Goal: Task Accomplishment & Management: Use online tool/utility

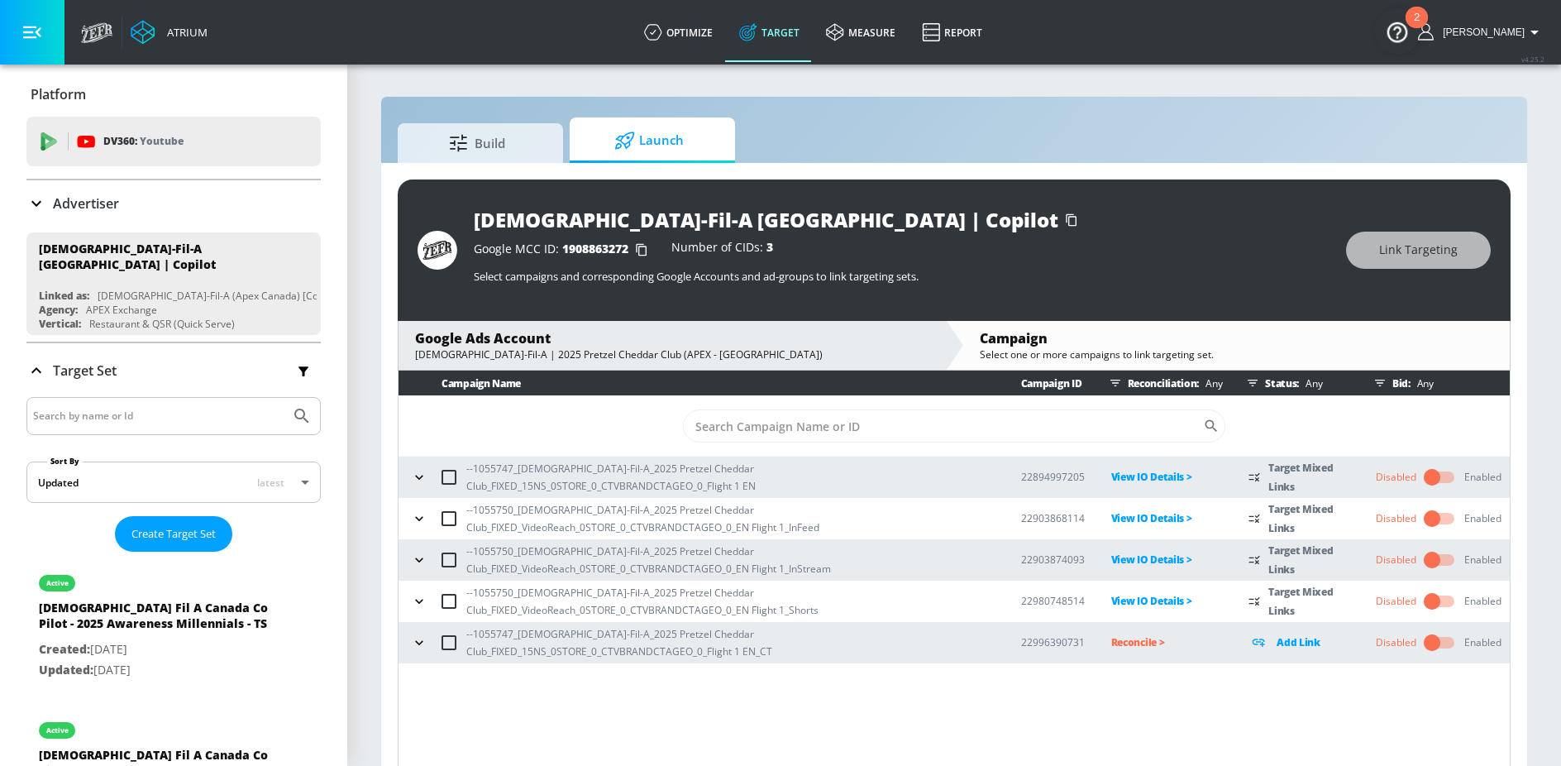
scroll to position [24, 0]
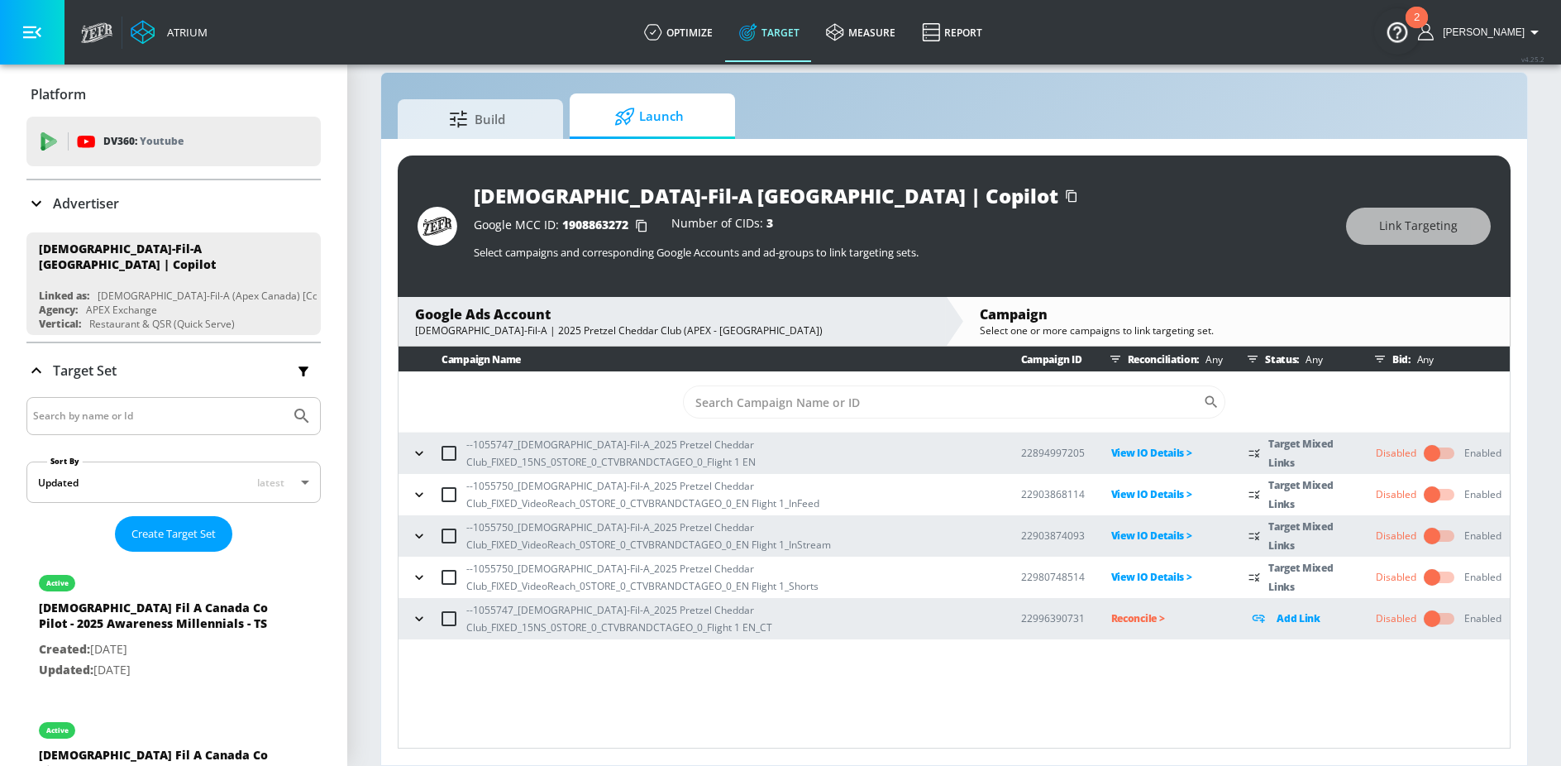
click at [417, 624] on icon "button" at bounding box center [419, 618] width 17 height 17
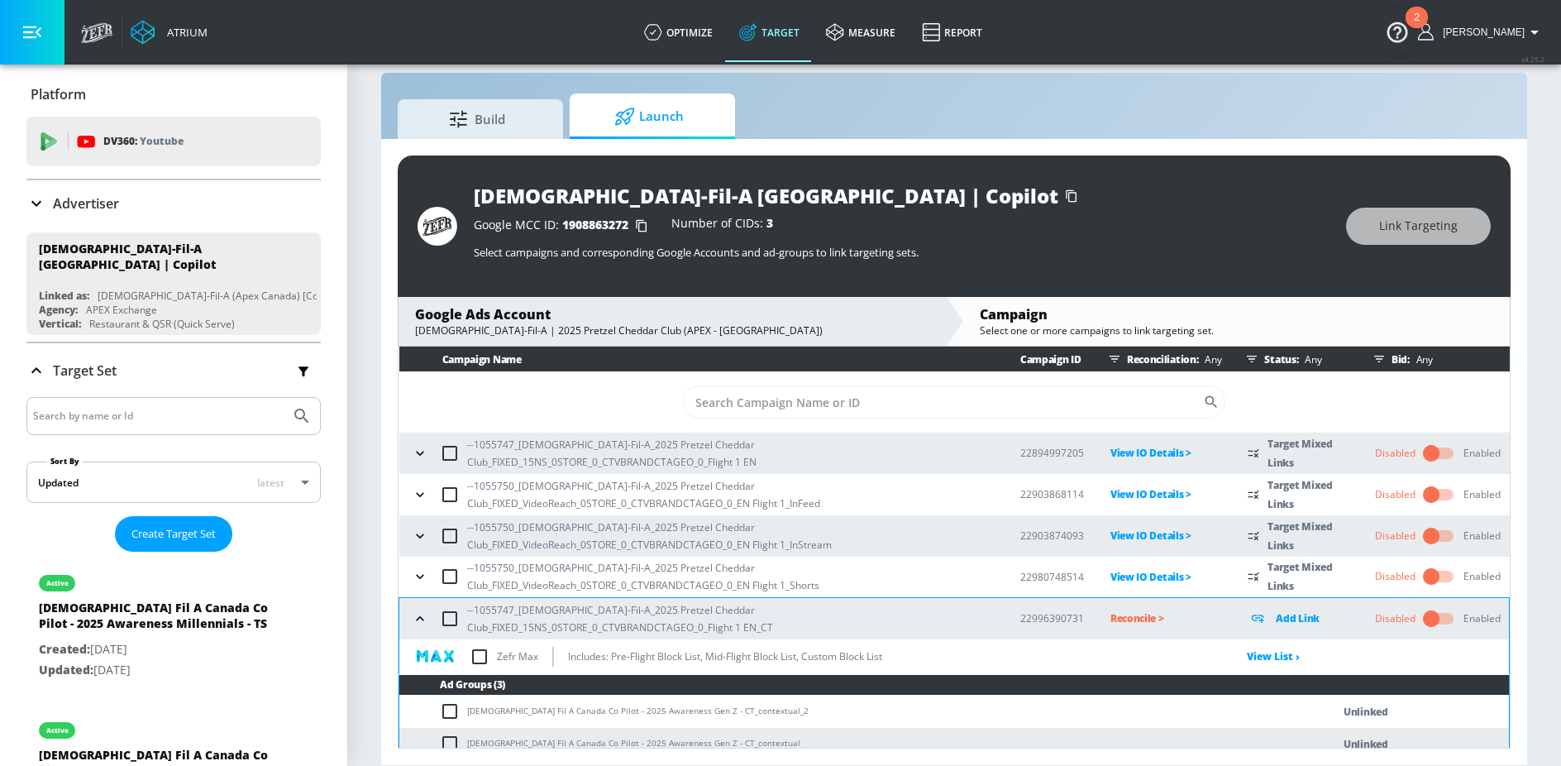
scroll to position [45, 0]
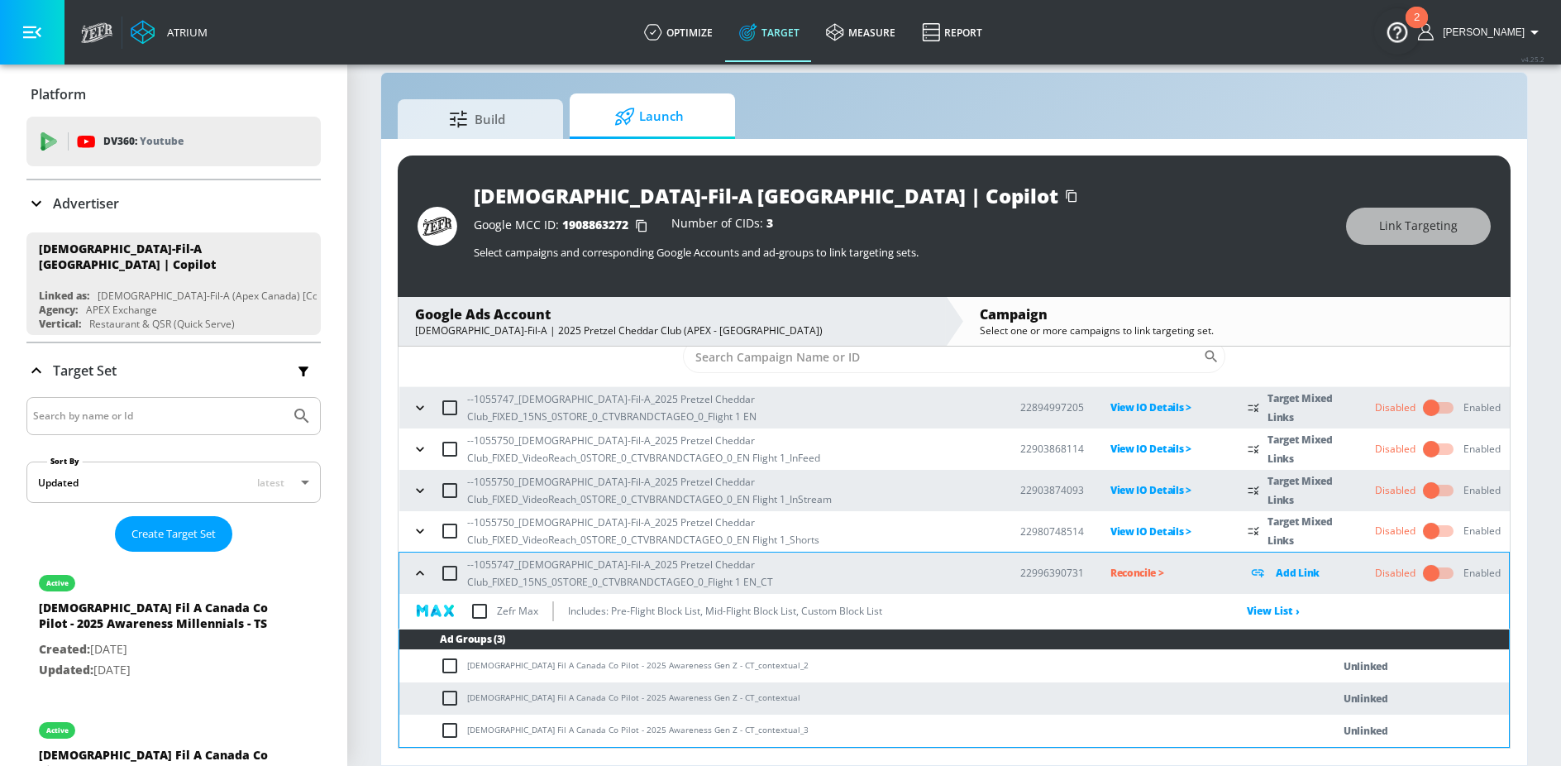
click at [444, 666] on input "checkbox" at bounding box center [453, 666] width 27 height 20
checkbox input "true"
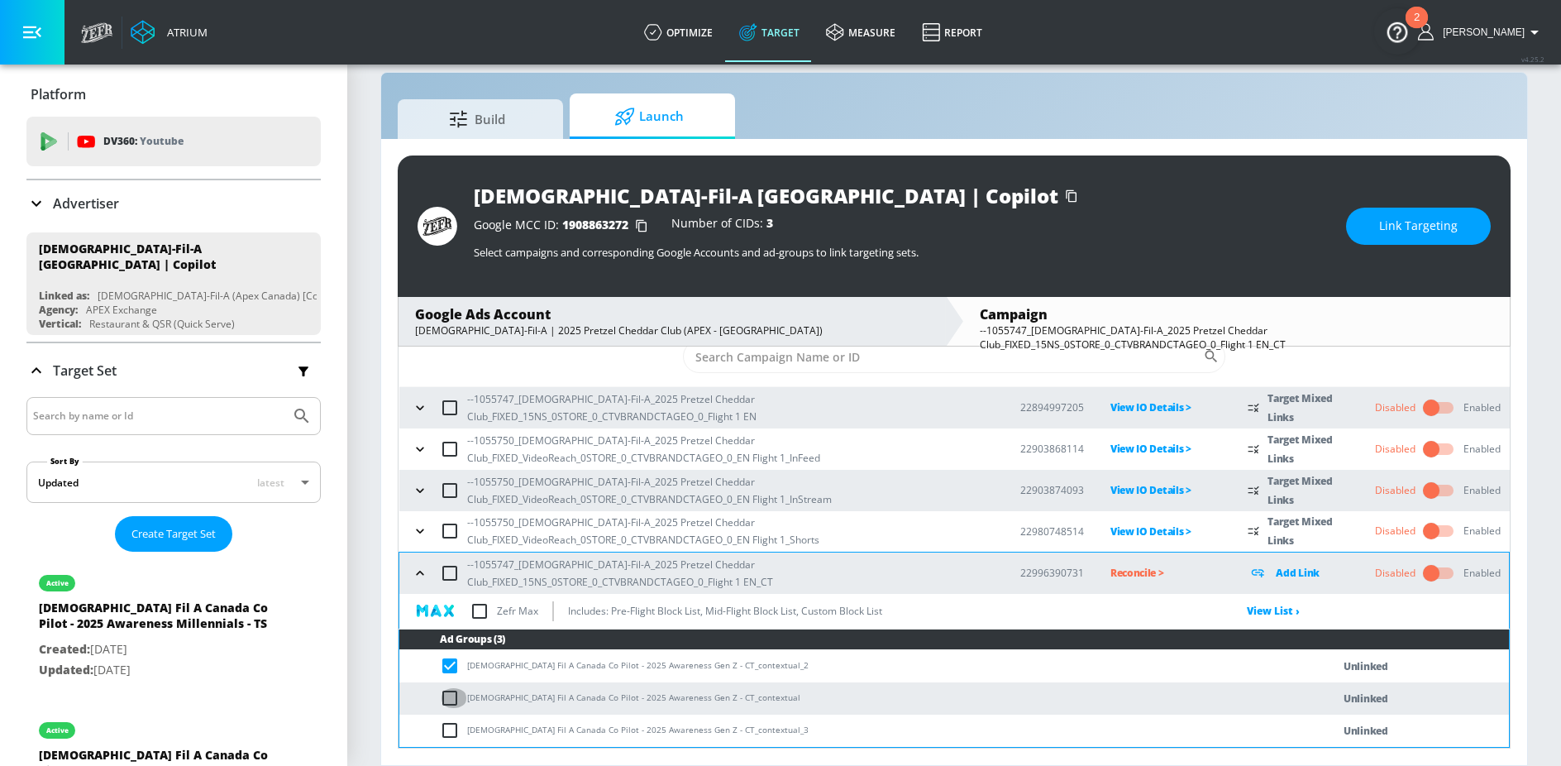
click at [451, 694] on input "checkbox" at bounding box center [453, 698] width 27 height 20
checkbox input "true"
click at [451, 727] on input "checkbox" at bounding box center [453, 730] width 27 height 20
checkbox input "true"
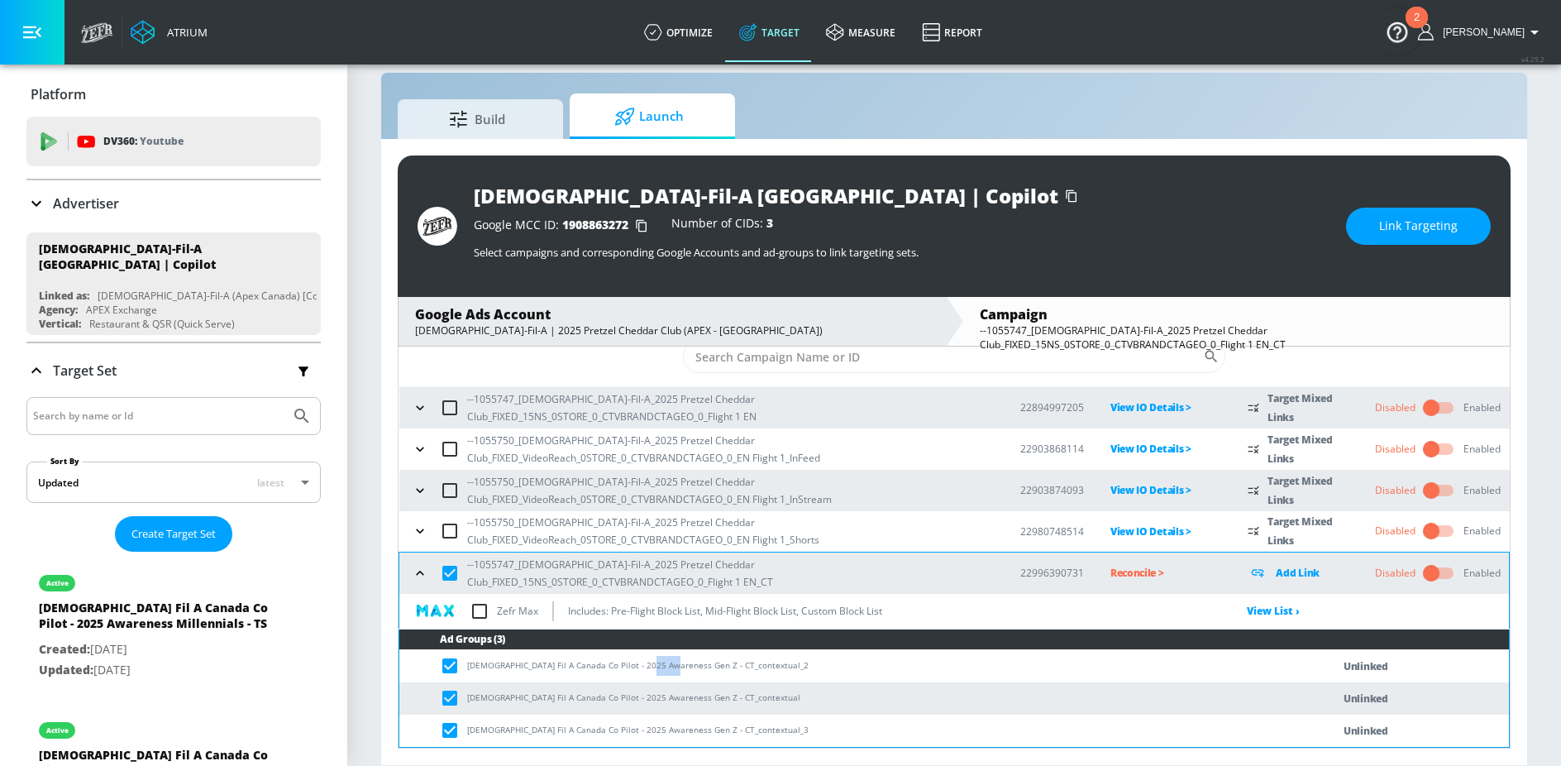
drag, startPoint x: 641, startPoint y: 667, endPoint x: 664, endPoint y: 668, distance: 23.2
click at [664, 668] on td "Chick Fil A Canada Co Pilot - 2025 Awareness Gen Z - CT_contextual_2" at bounding box center [848, 666] width 899 height 32
copy td "Gen Z"
click at [1389, 233] on span "Link Targeting" at bounding box center [1418, 226] width 79 height 21
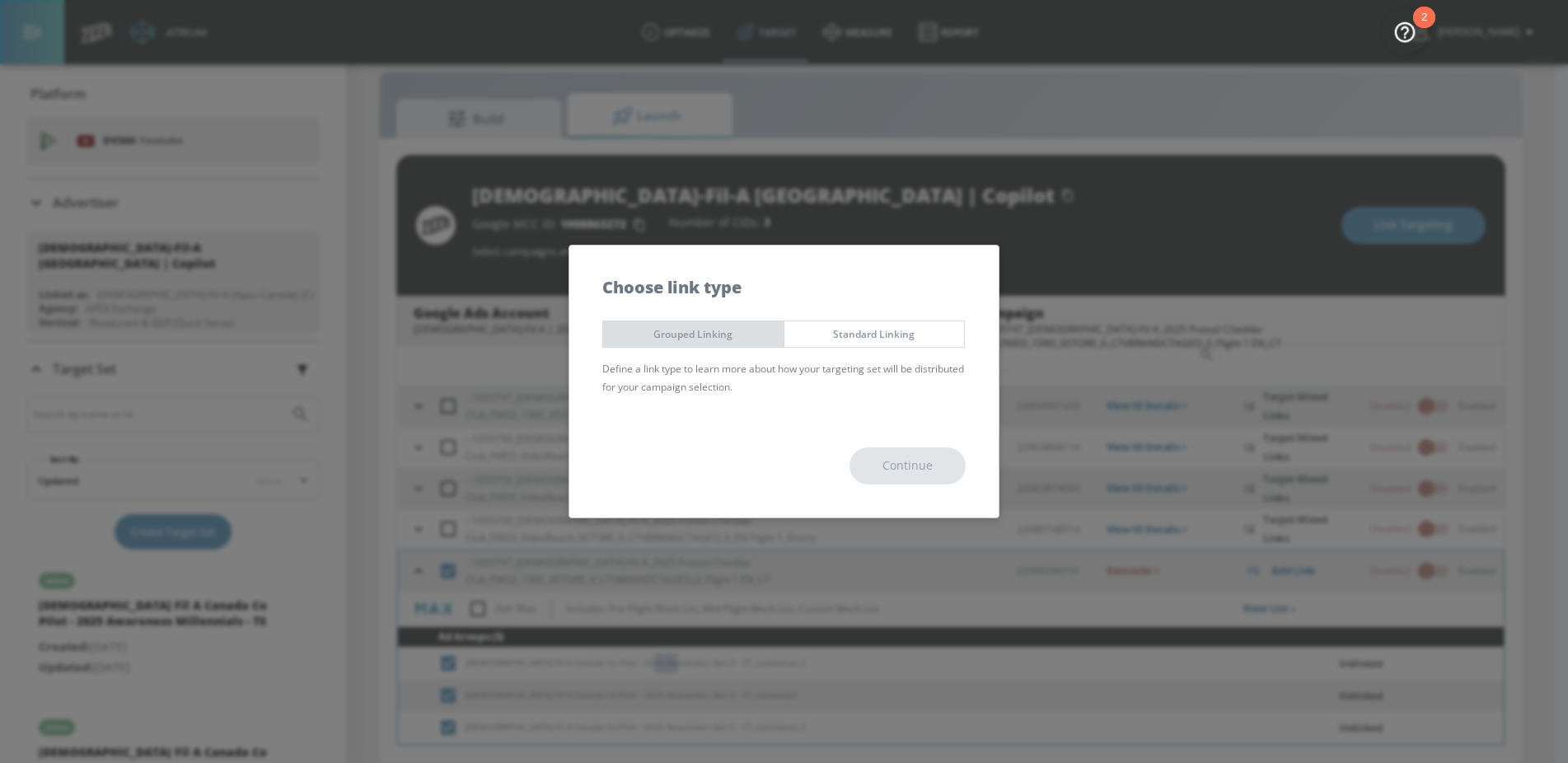
click at [740, 333] on span "Grouped Linking" at bounding box center [693, 334] width 155 height 17
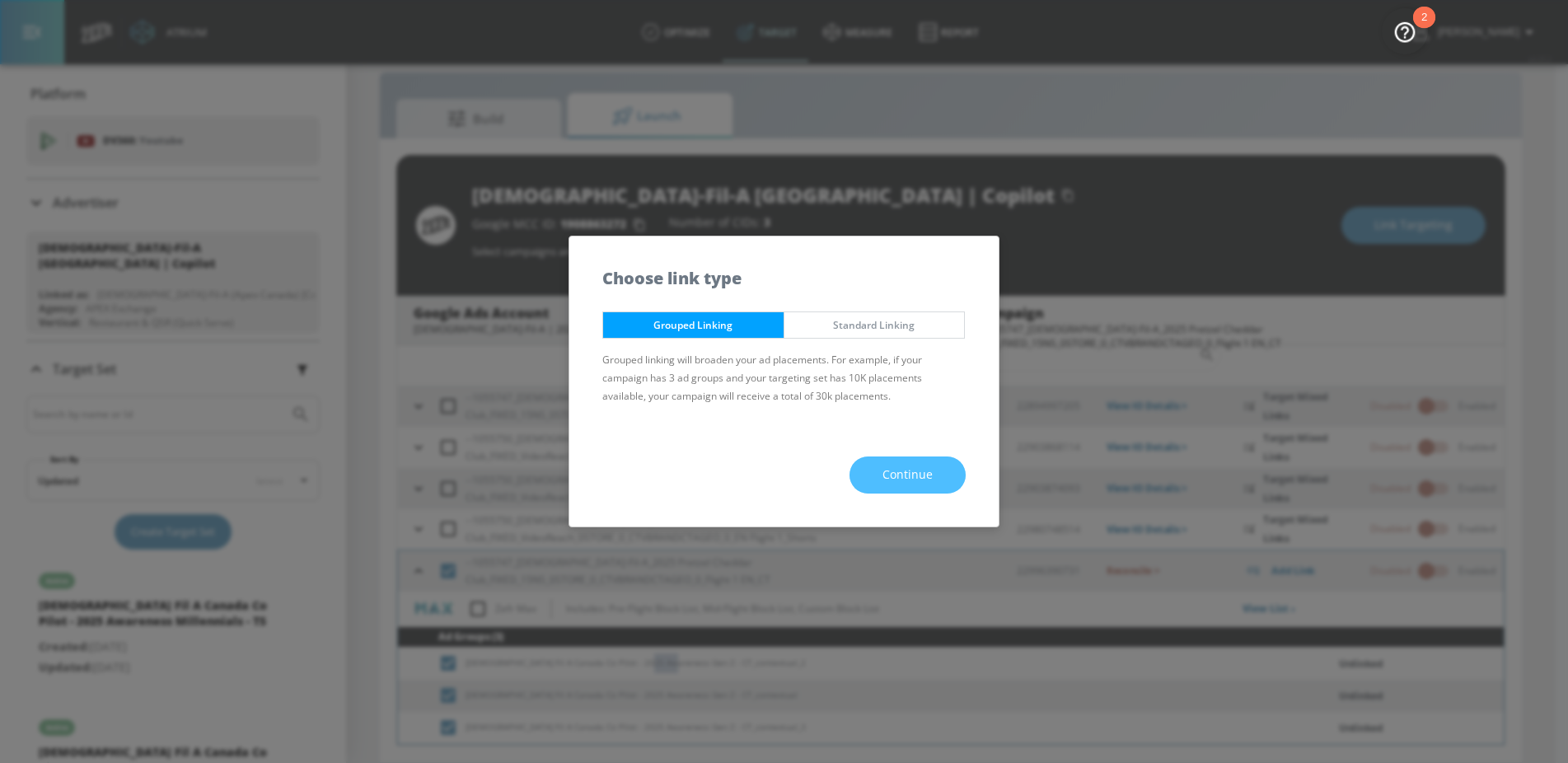
click at [872, 467] on button "Continue" at bounding box center [908, 474] width 117 height 37
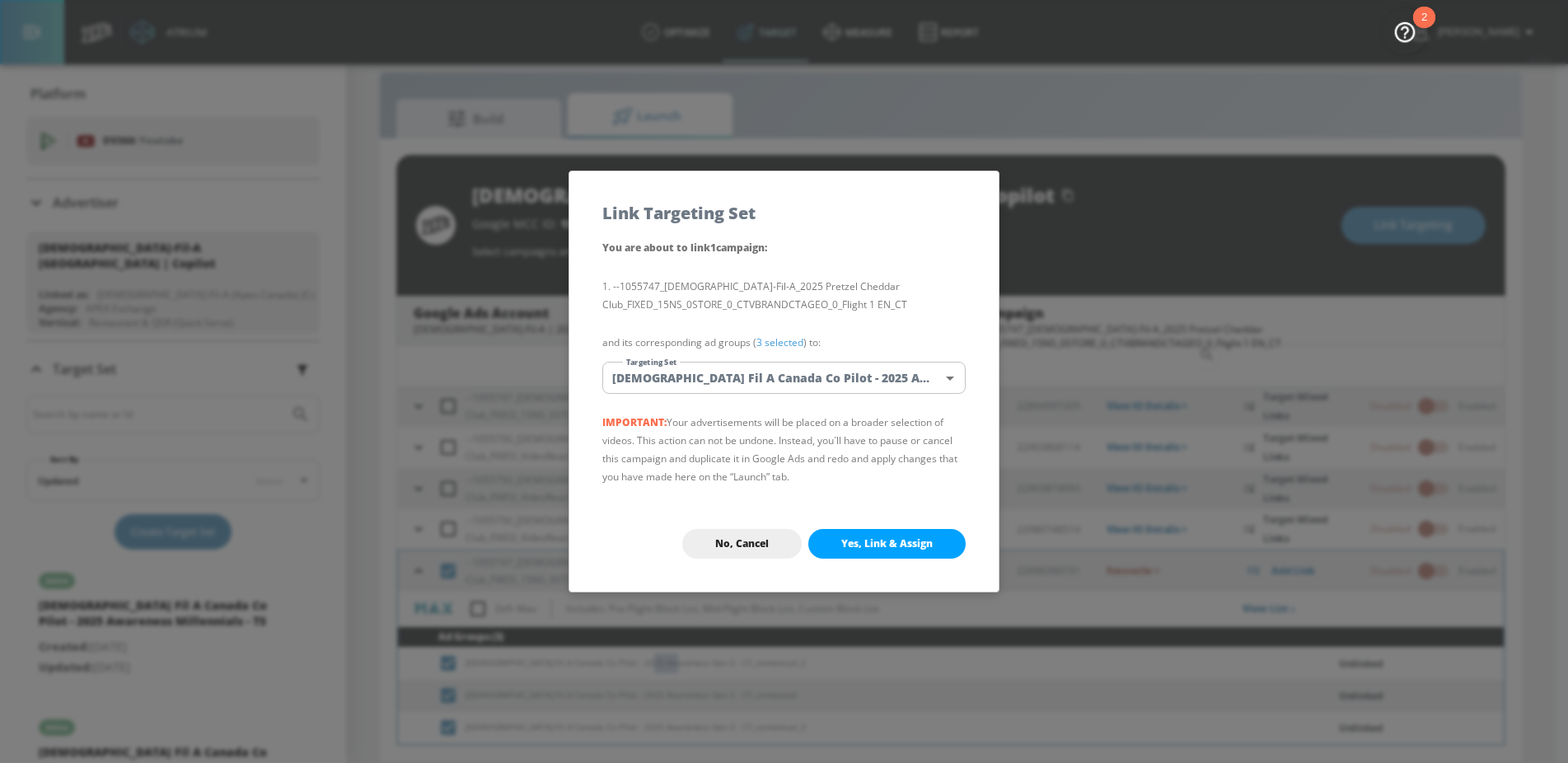
click at [783, 375] on body "Atrium optimize Target measure Report optimize Target measure Report v 4.25.2 N…" at bounding box center [784, 370] width 1568 height 787
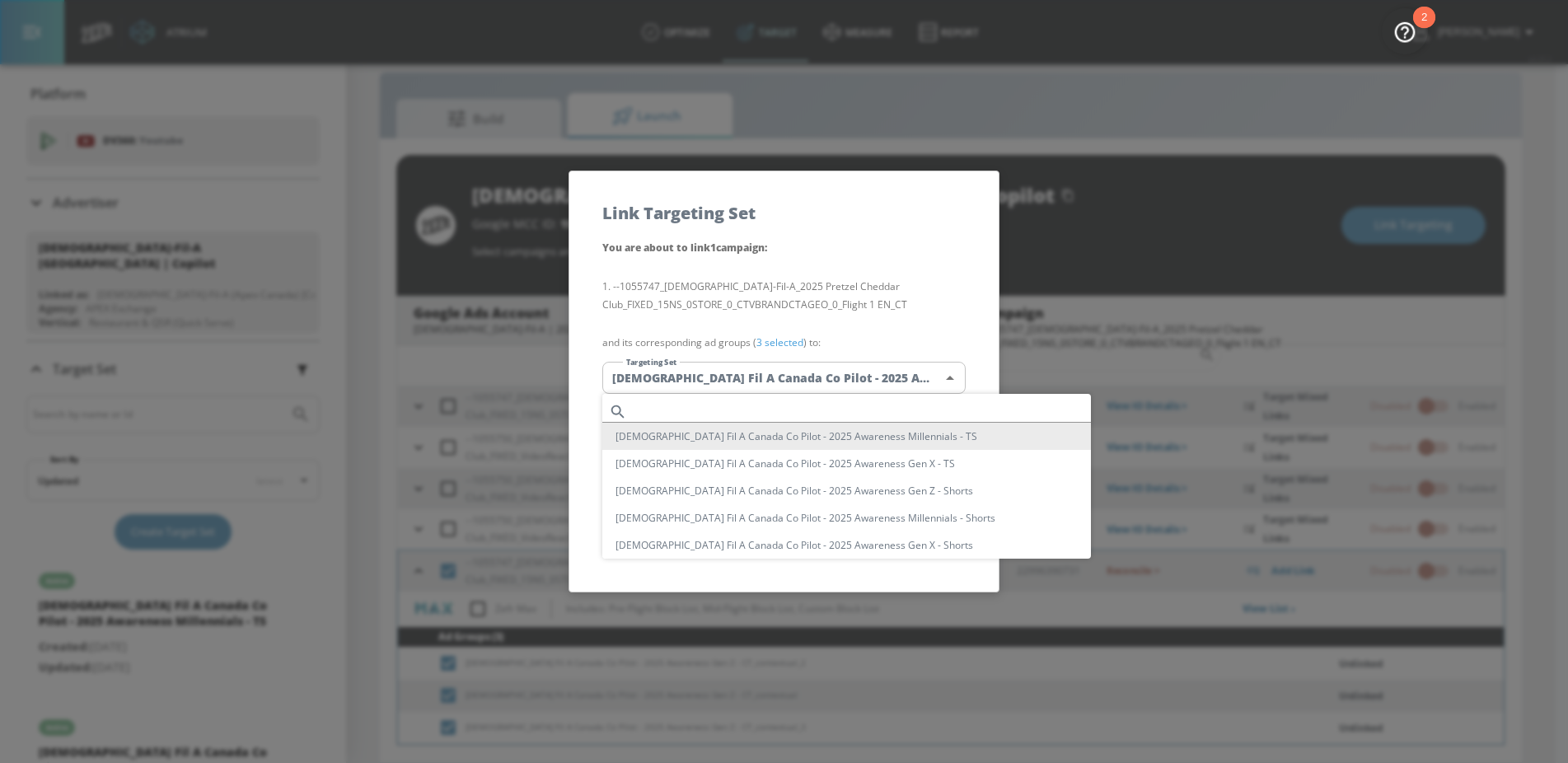
click at [729, 402] on input "text" at bounding box center [862, 411] width 457 height 22
paste input "Gen Z"
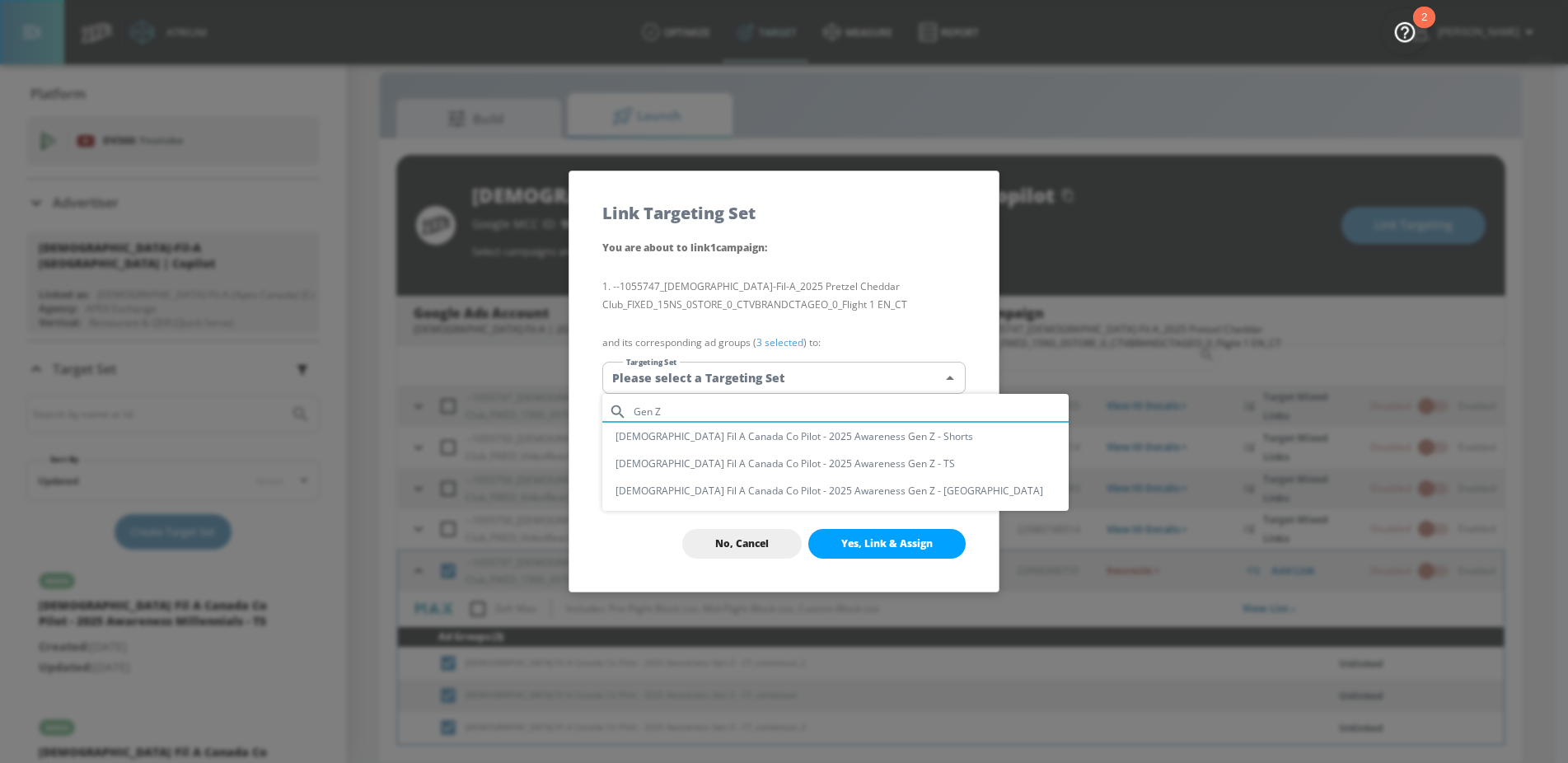
type input "Gen Z"
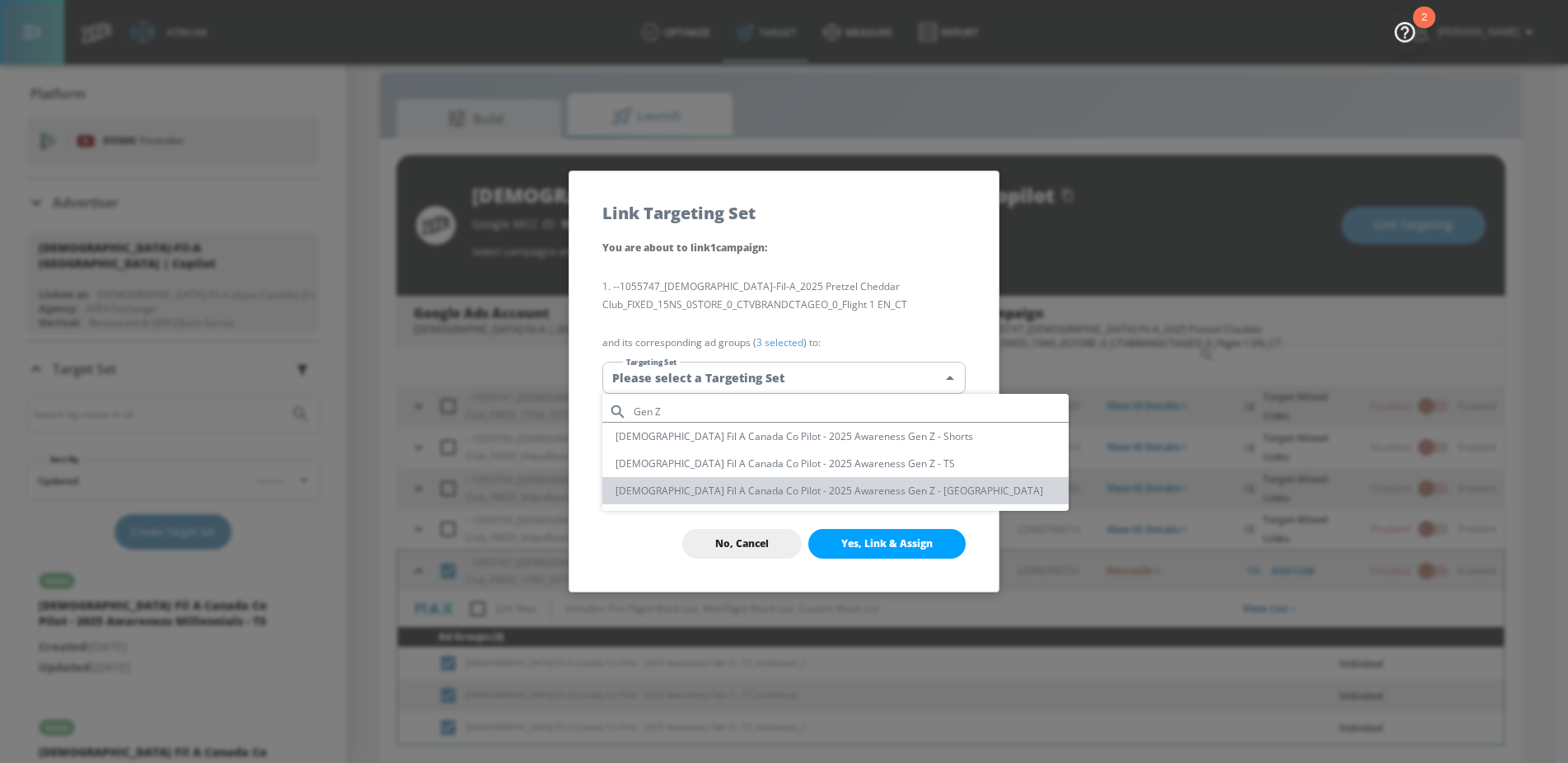
click at [841, 490] on li "Chick Fil A Canada Co Pilot - 2025 Awareness Gen Z - CT" at bounding box center [836, 490] width 466 height 27
type input "e61221be-424f-45a4-85c1-5628b3a9acf4"
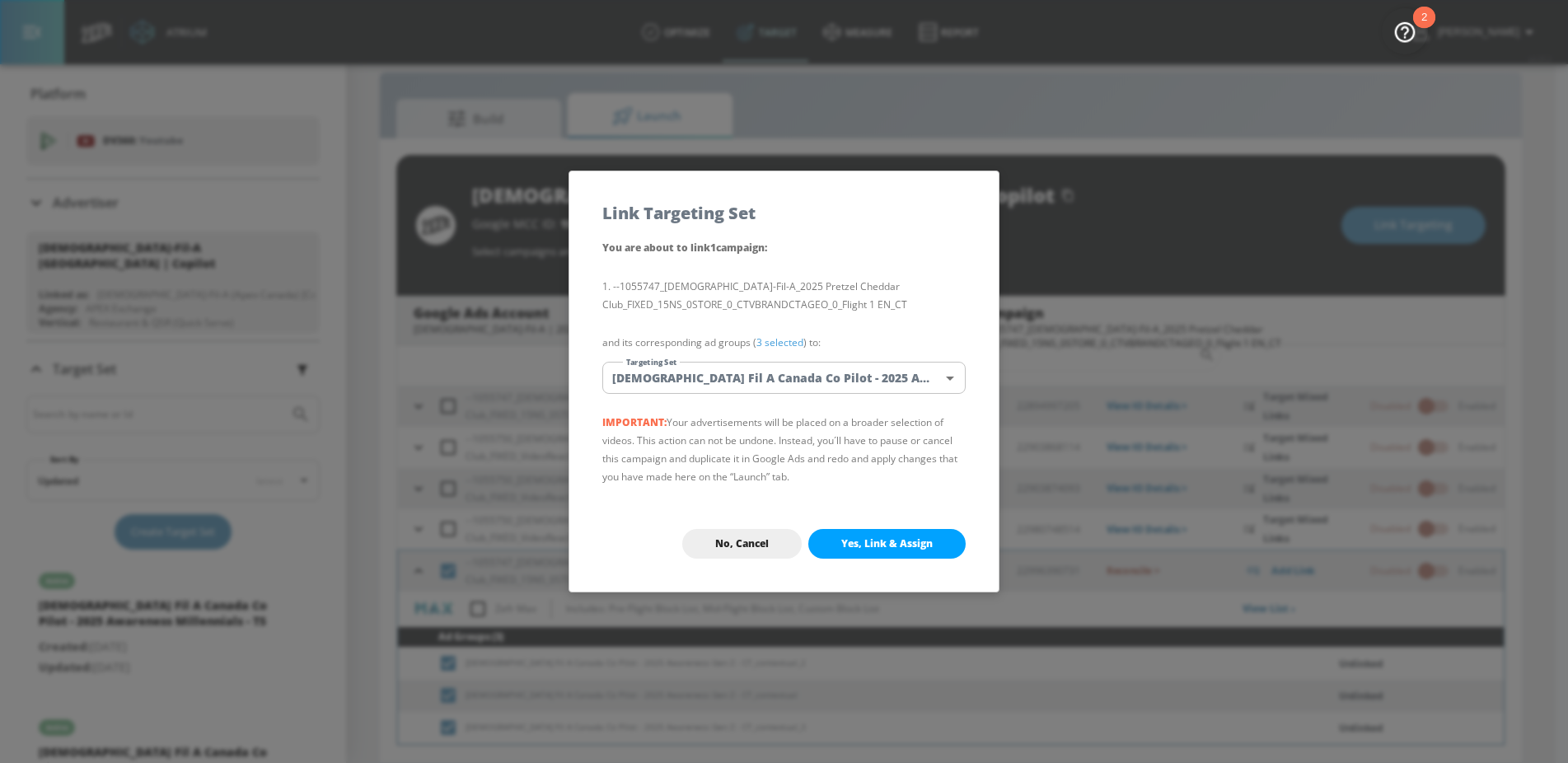
click at [891, 545] on span "Yes, Link & Assign" at bounding box center [887, 543] width 92 height 13
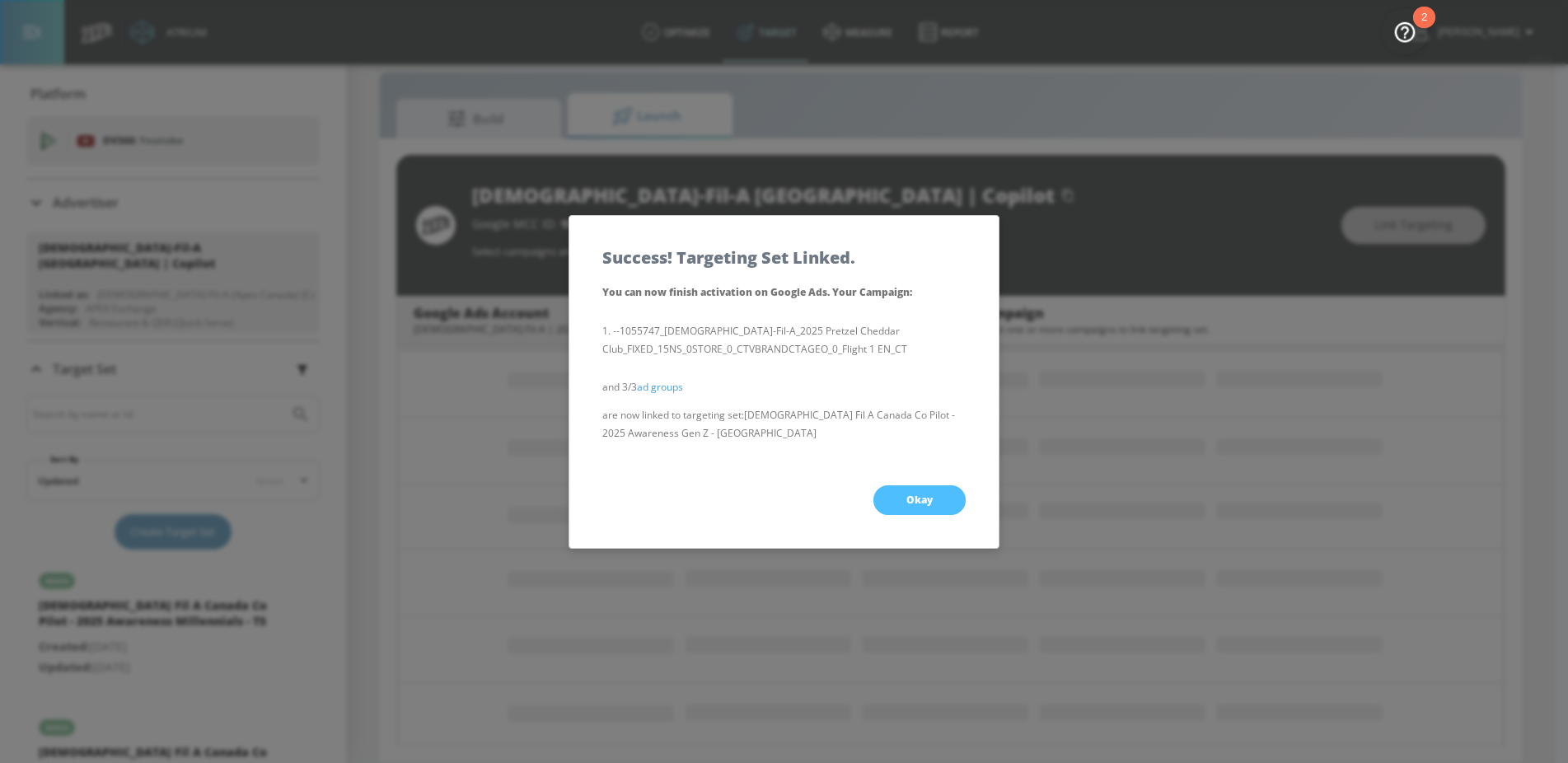
click at [903, 496] on button "Okay" at bounding box center [919, 500] width 93 height 30
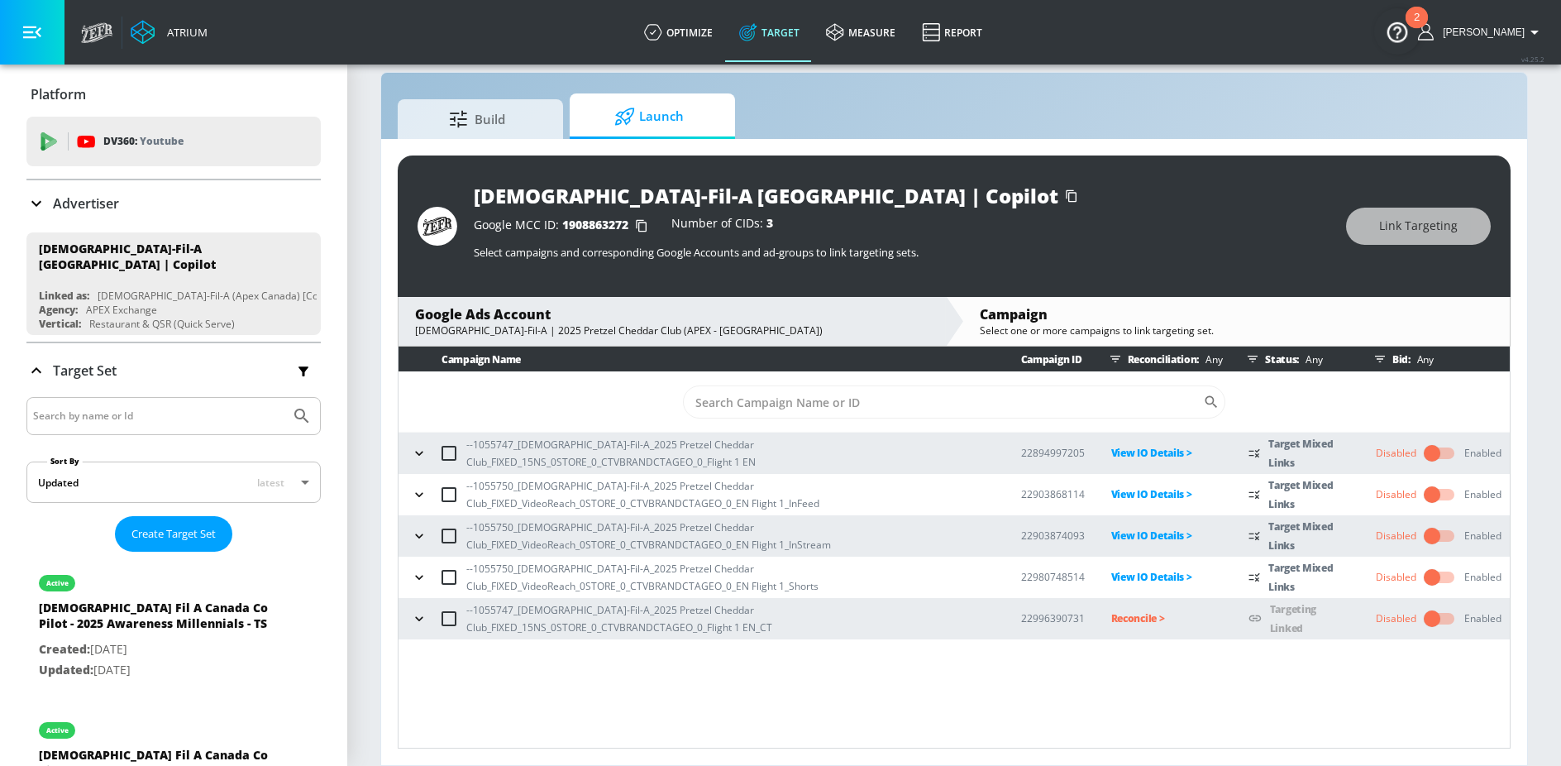
scroll to position [0, 0]
click at [414, 626] on icon "button" at bounding box center [419, 618] width 17 height 17
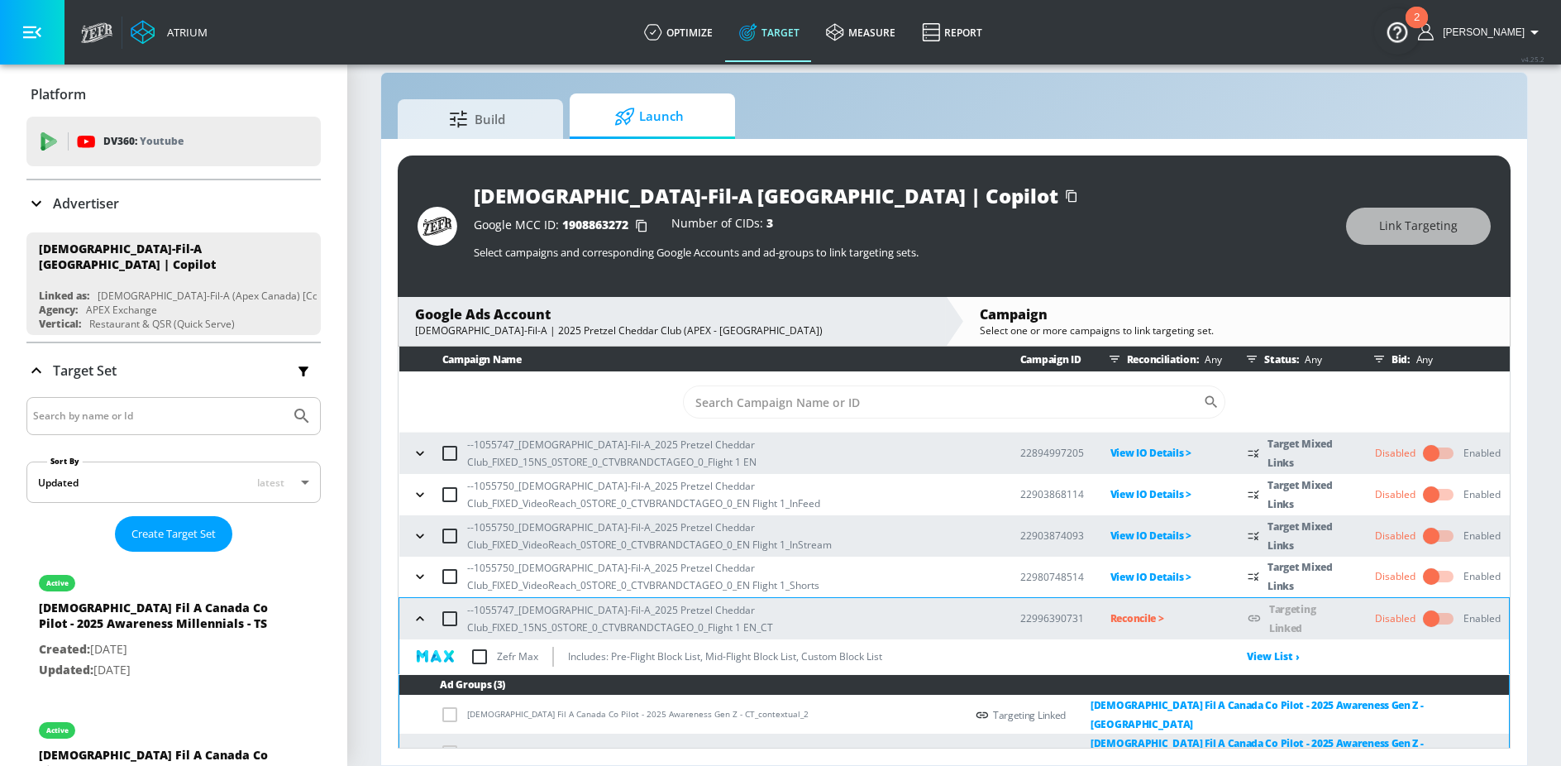
scroll to position [45, 0]
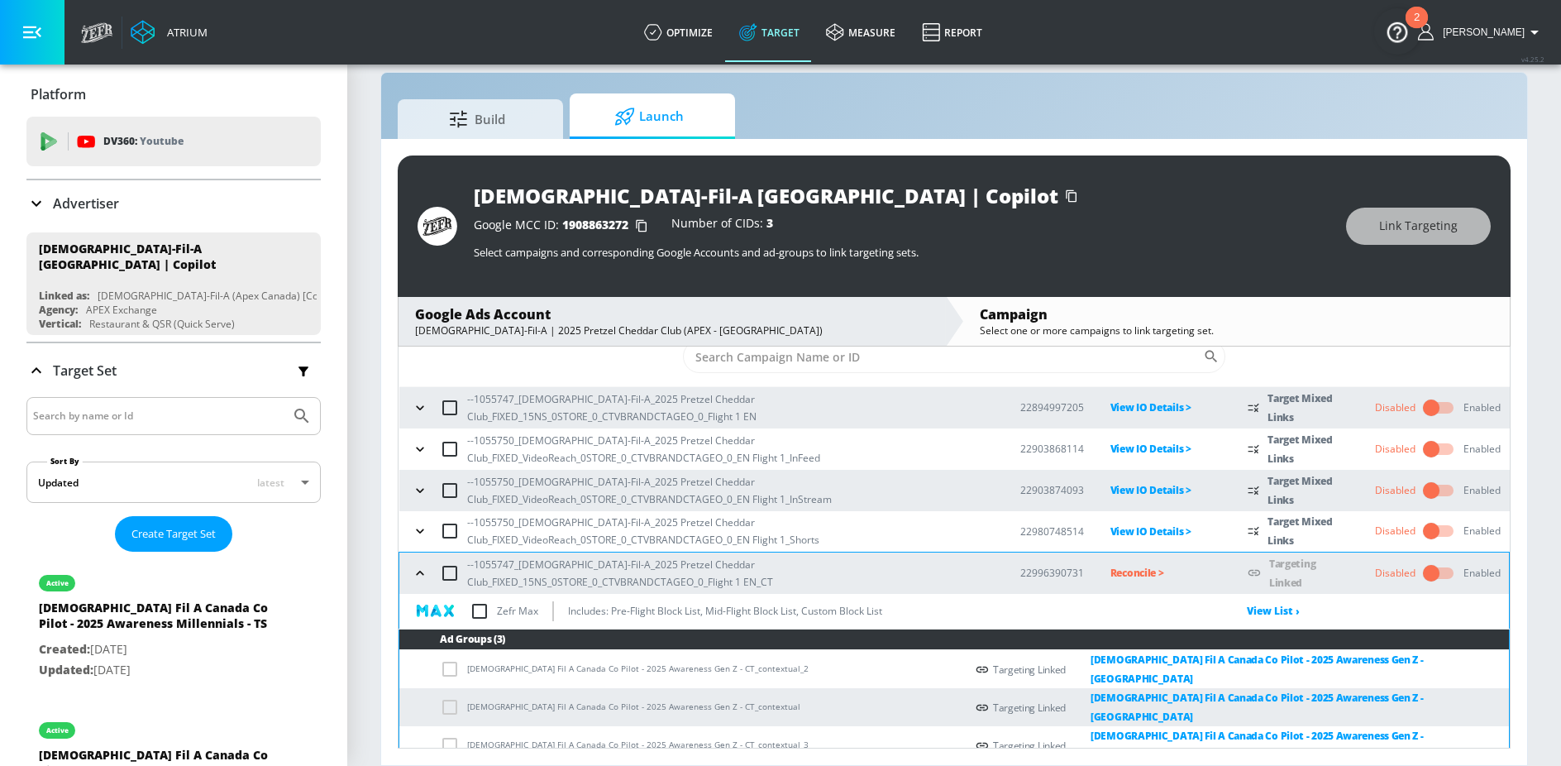
click at [415, 571] on icon "button" at bounding box center [420, 573] width 17 height 17
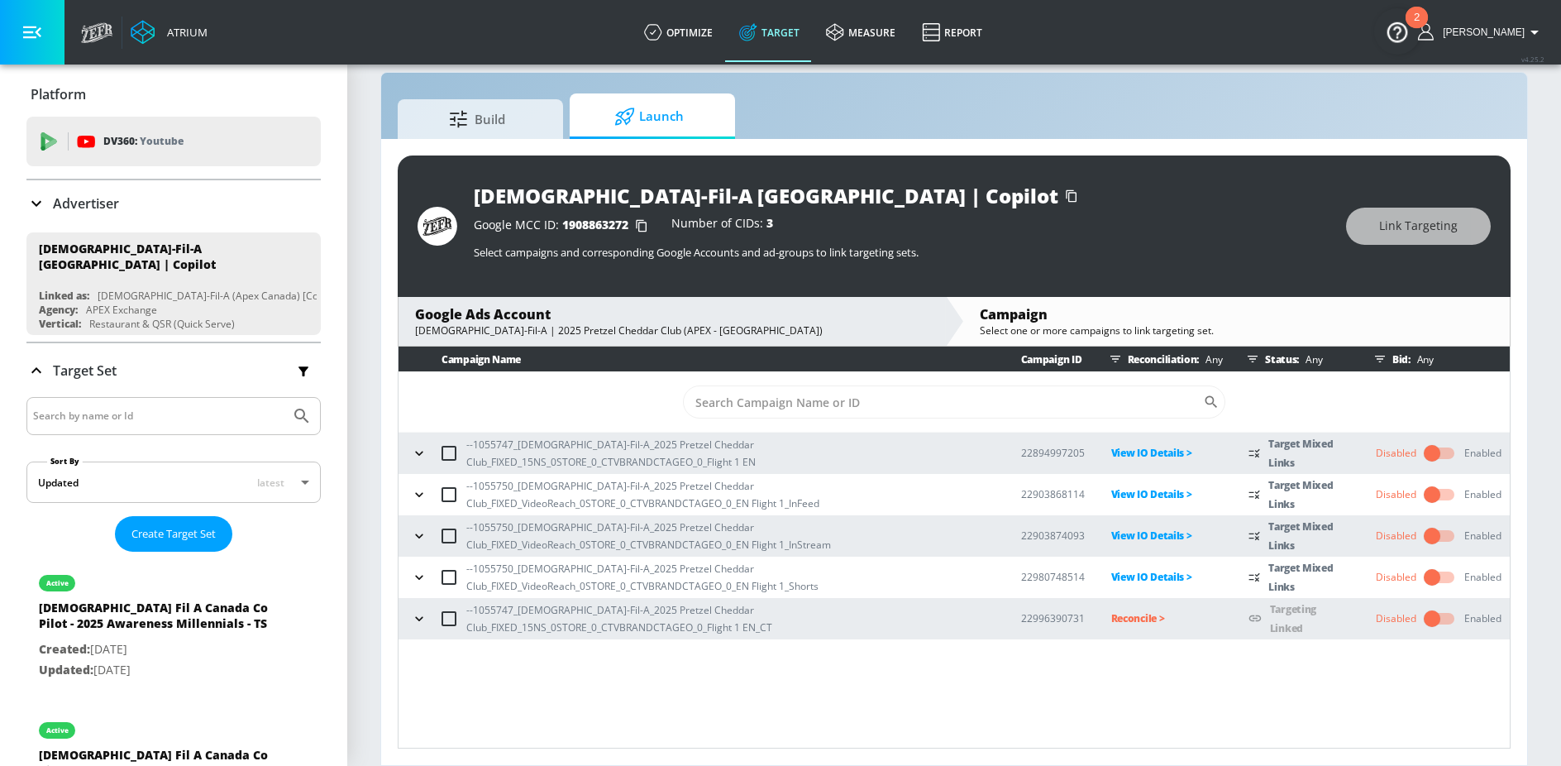
scroll to position [0, 0]
drag, startPoint x: 473, startPoint y: 619, endPoint x: 513, endPoint y: 617, distance: 39.7
click at [513, 617] on p "--1055747_Chick-Fil-A_2025 Pretzel Cheddar Club_FIXED_15NS_0STORE_0_CTVBRANDCTA…" at bounding box center [730, 618] width 528 height 35
copy p "1055747"
click at [1112, 625] on p "Reconcile >" at bounding box center [1168, 618] width 112 height 19
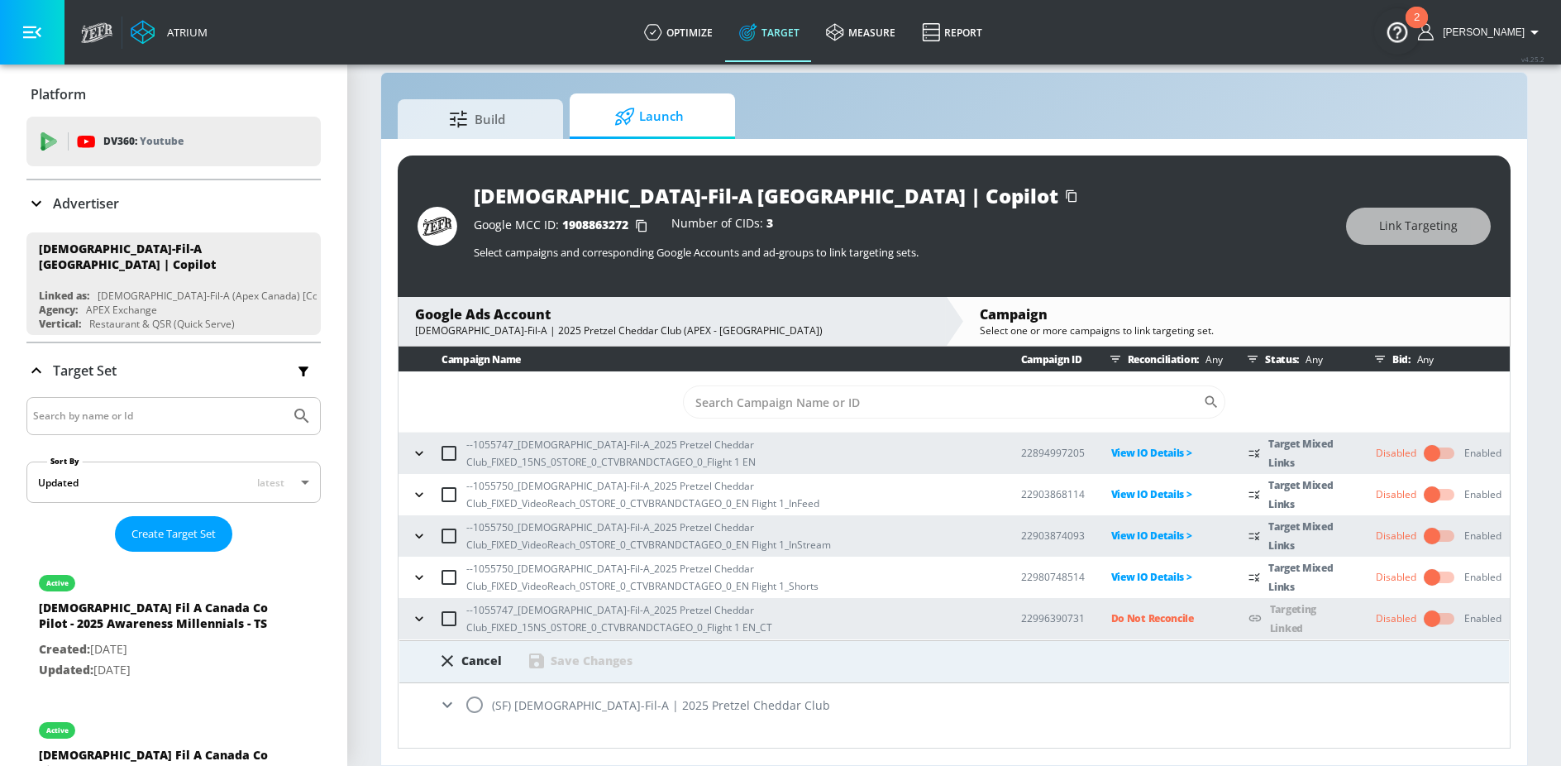
click at [481, 705] on input "radio" at bounding box center [474, 704] width 35 height 35
radio input "true"
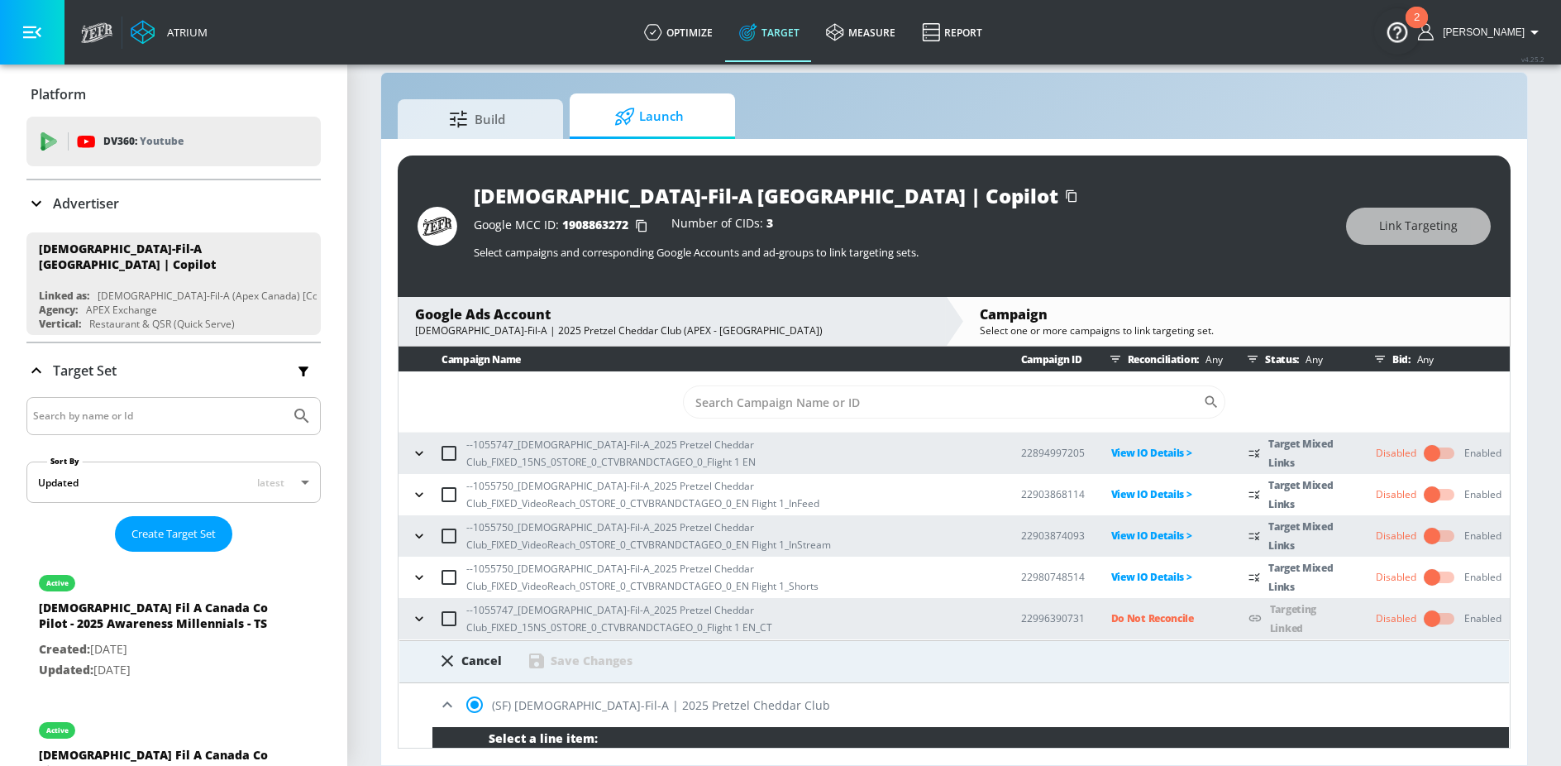
scroll to position [222, 0]
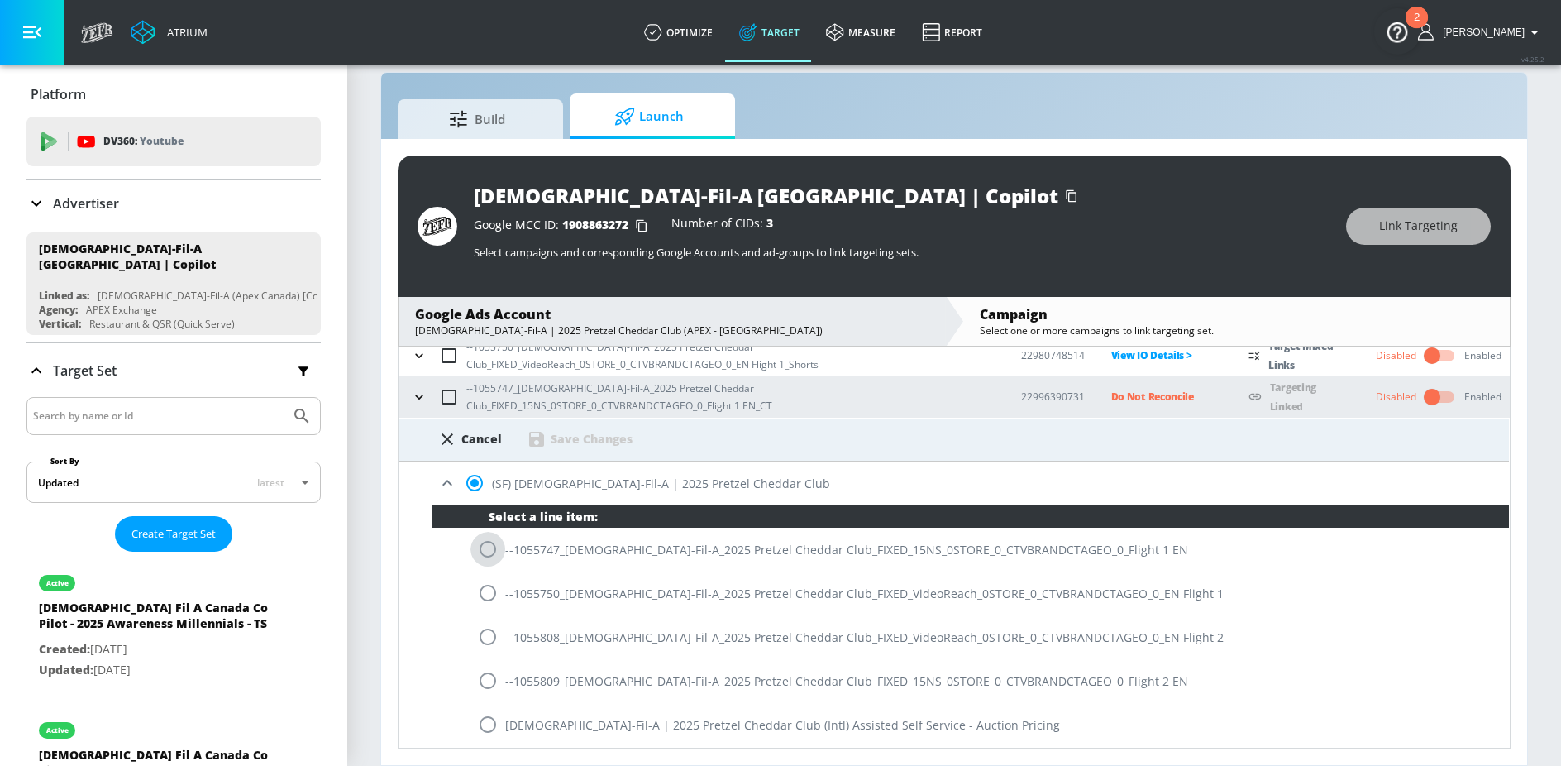
click at [486, 555] on input "radio" at bounding box center [488, 549] width 35 height 35
radio input "true"
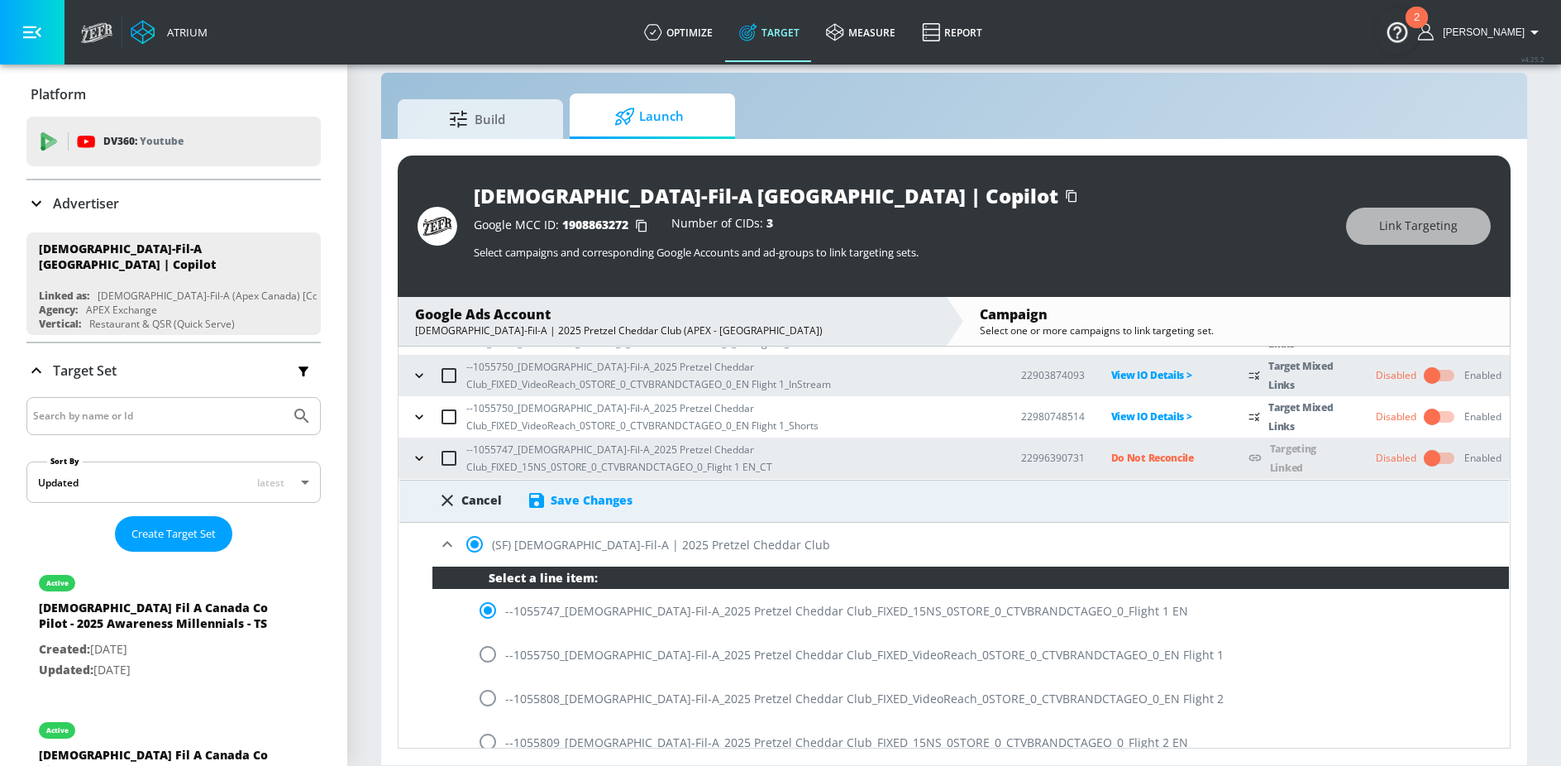
scroll to position [142, 0]
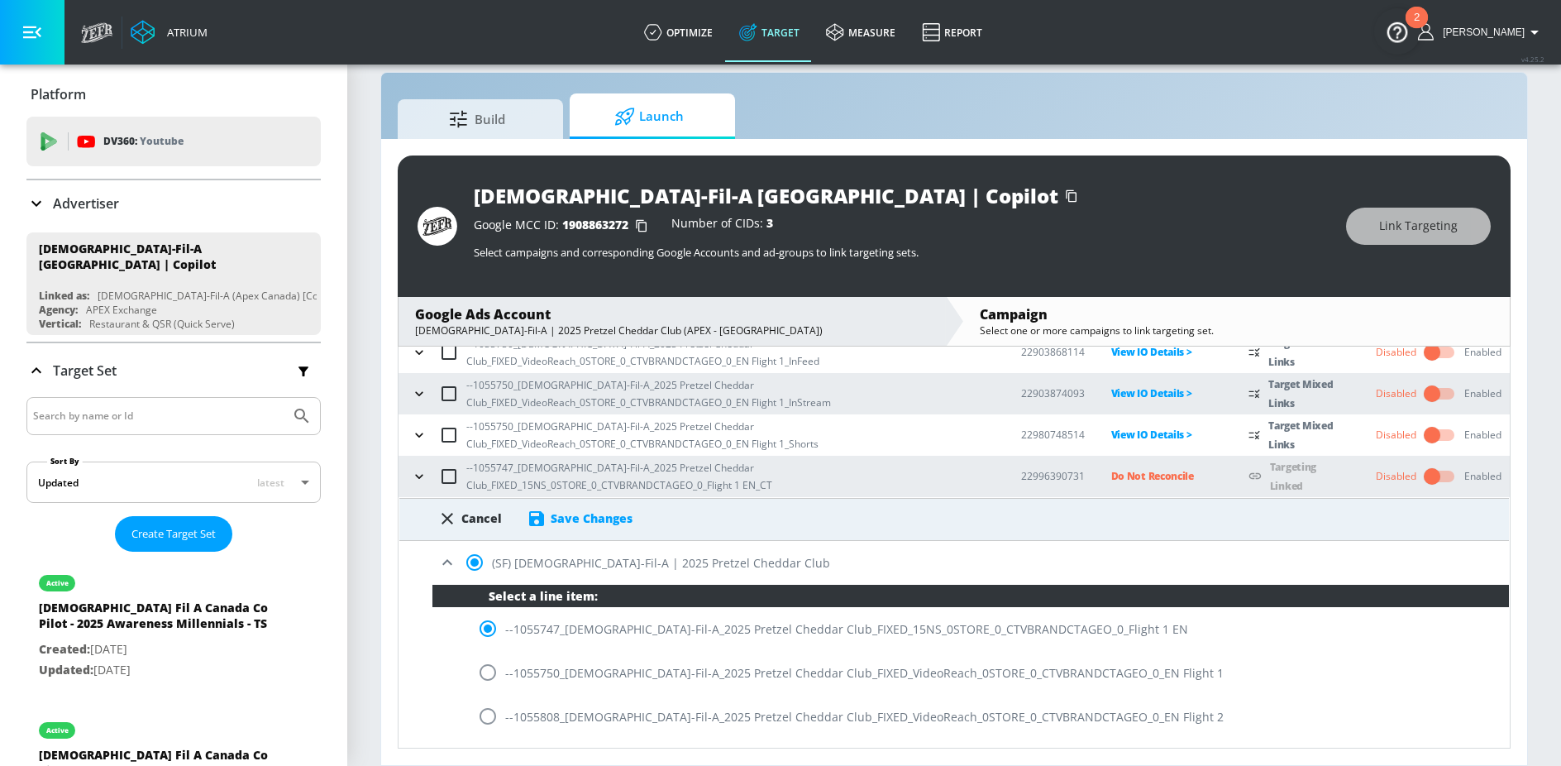
click at [606, 517] on div "Save Changes" at bounding box center [592, 518] width 82 height 16
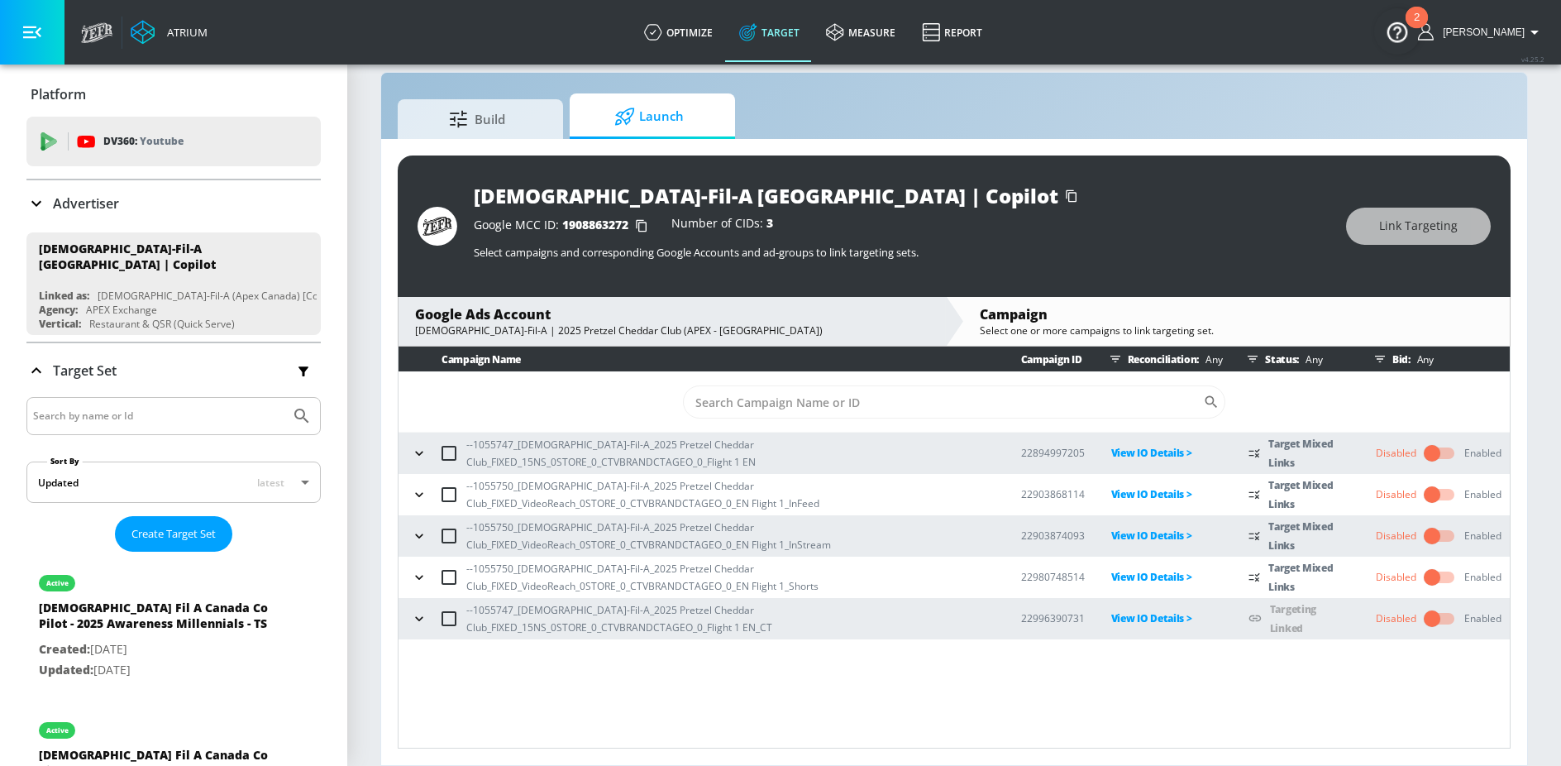
scroll to position [0, 0]
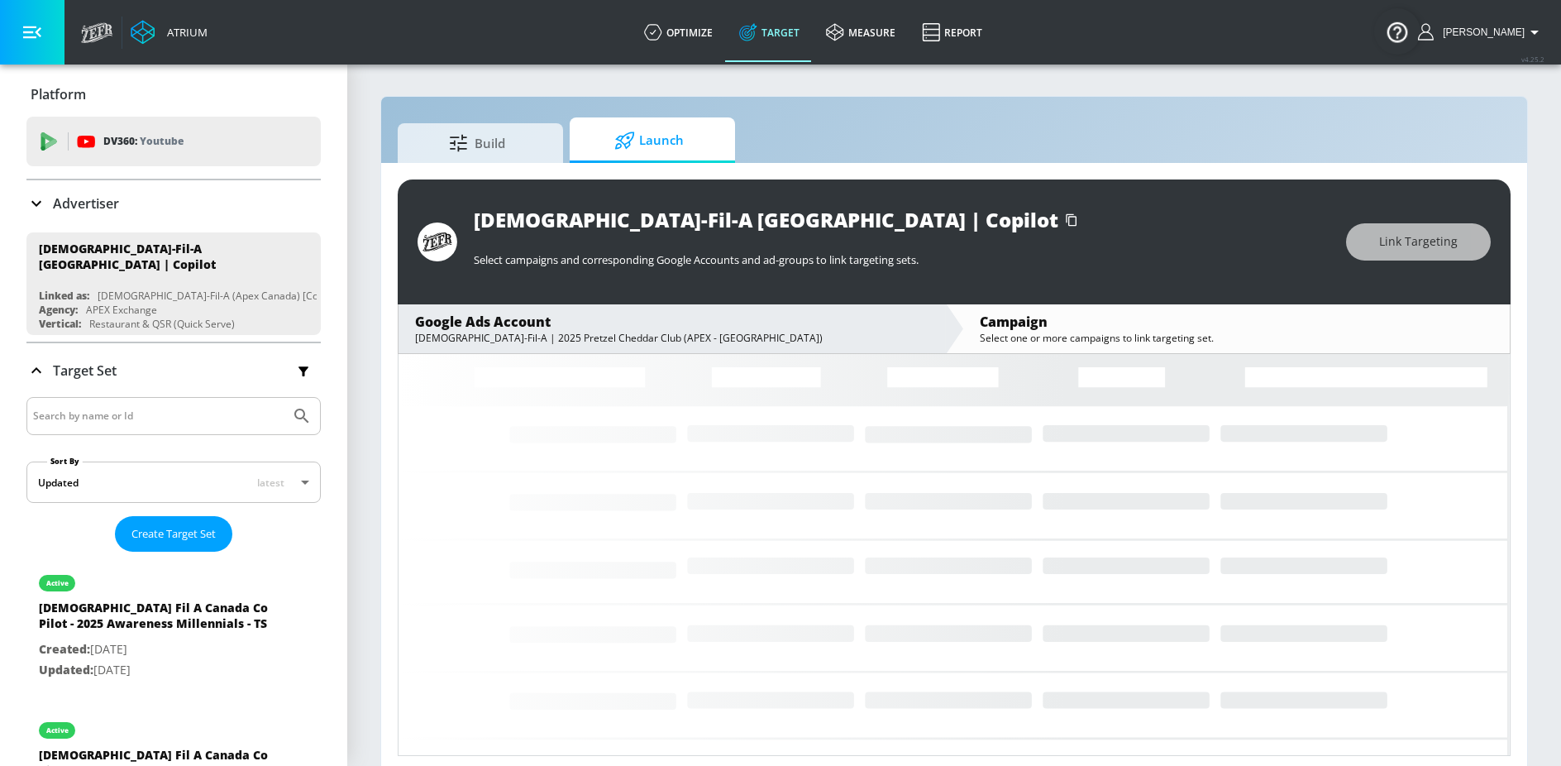
scroll to position [7, 0]
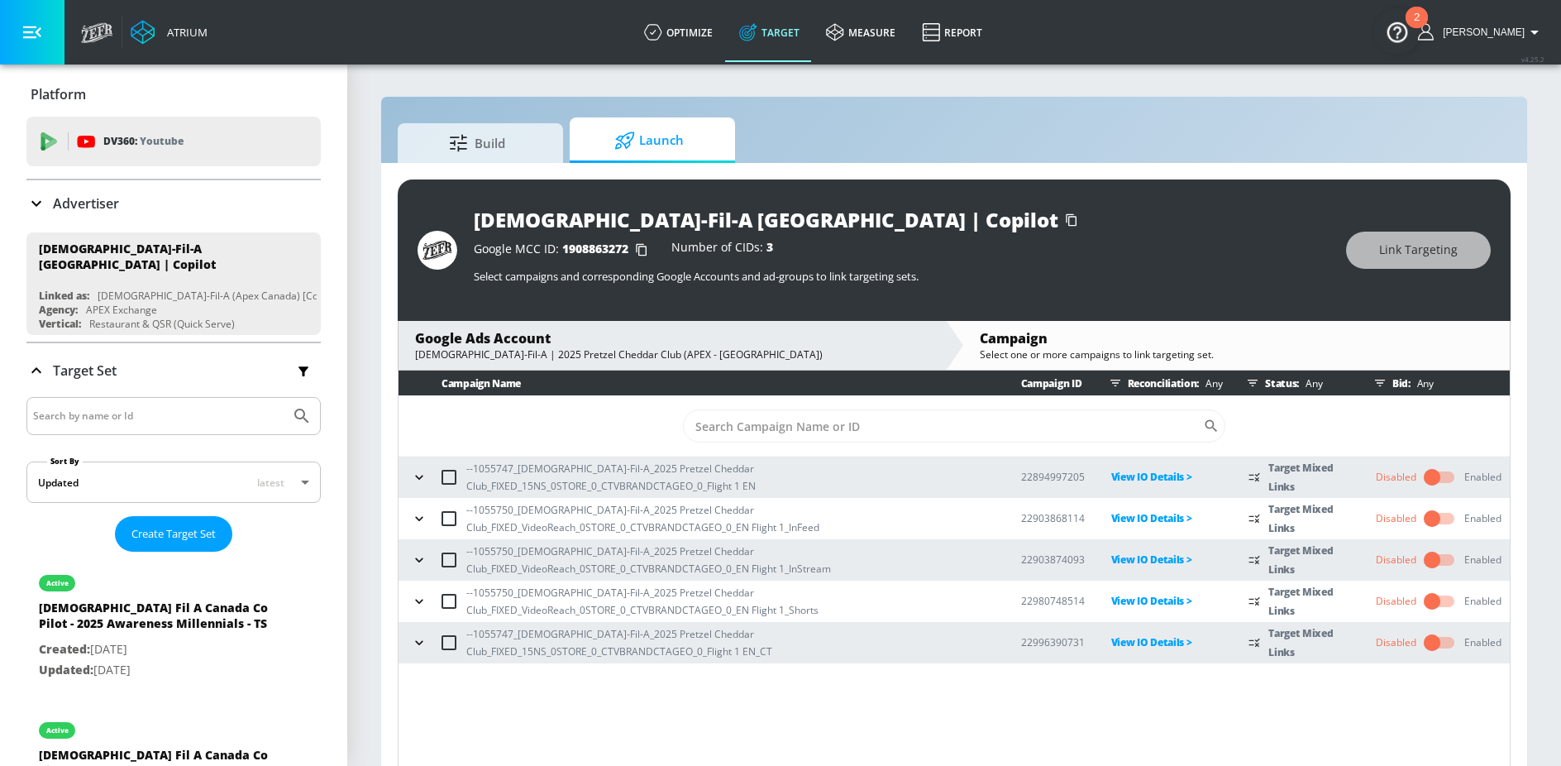
scroll to position [7, 0]
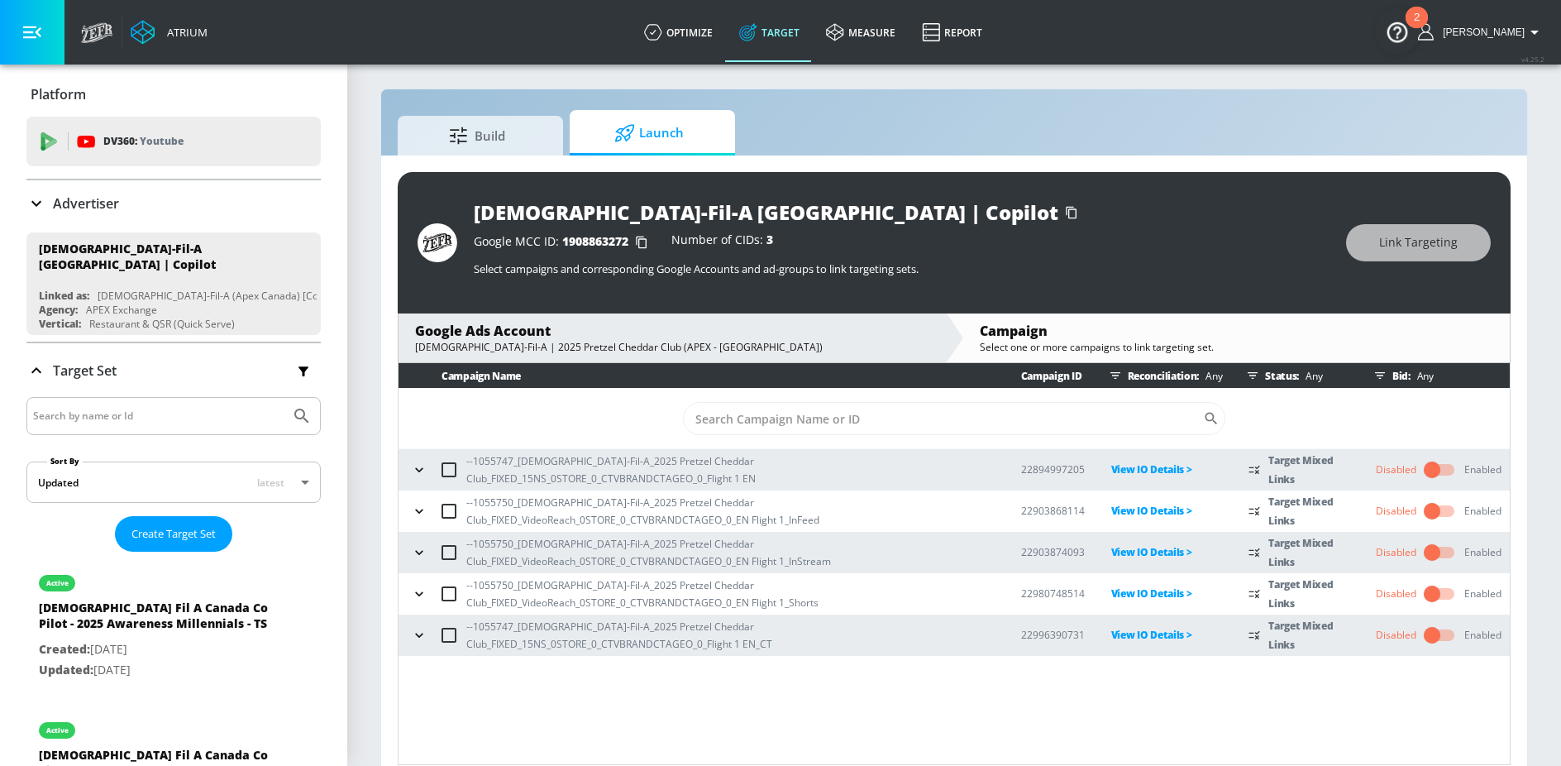
click at [413, 633] on icon "button" at bounding box center [419, 635] width 17 height 17
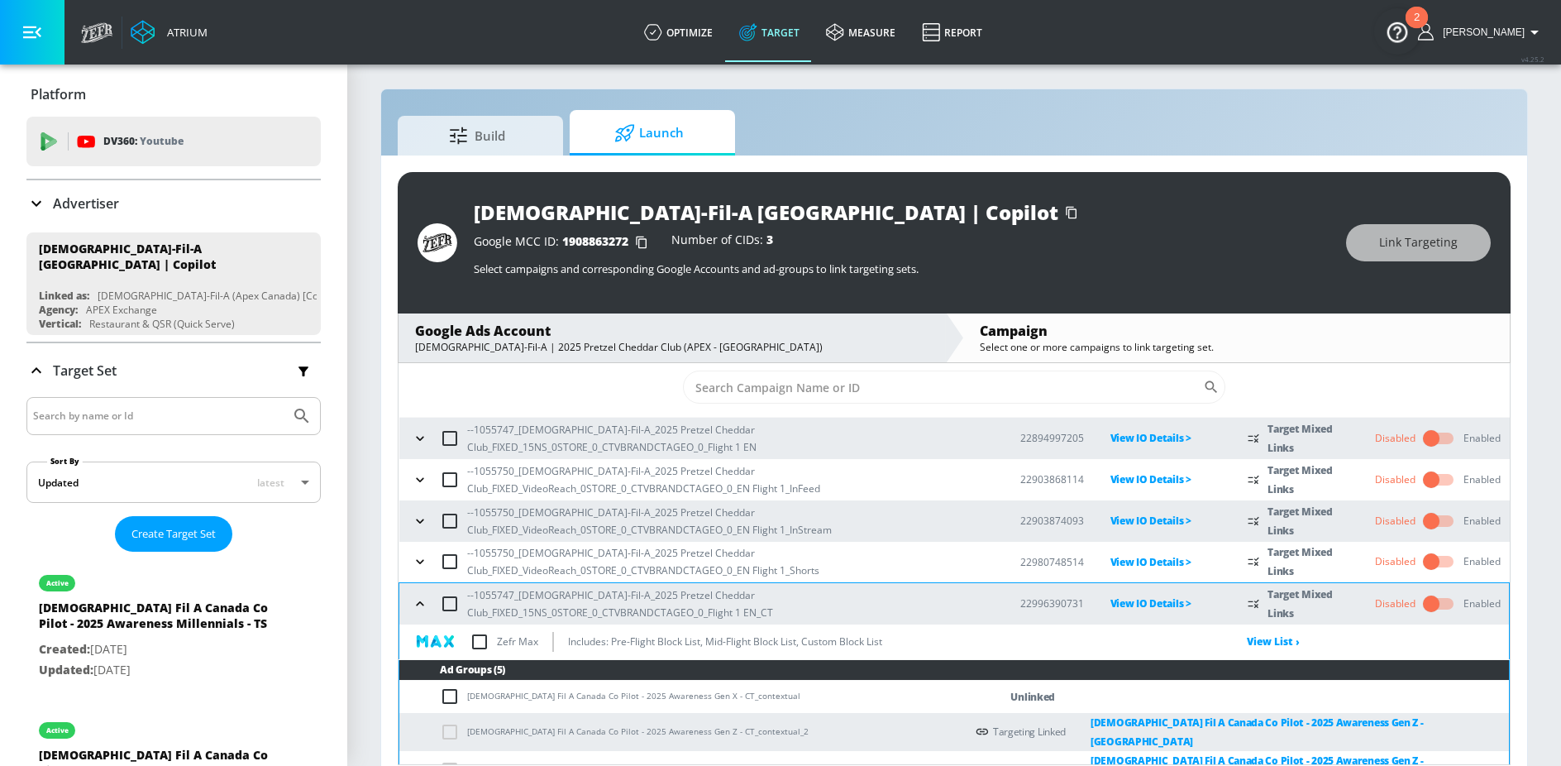
scroll to position [110, 0]
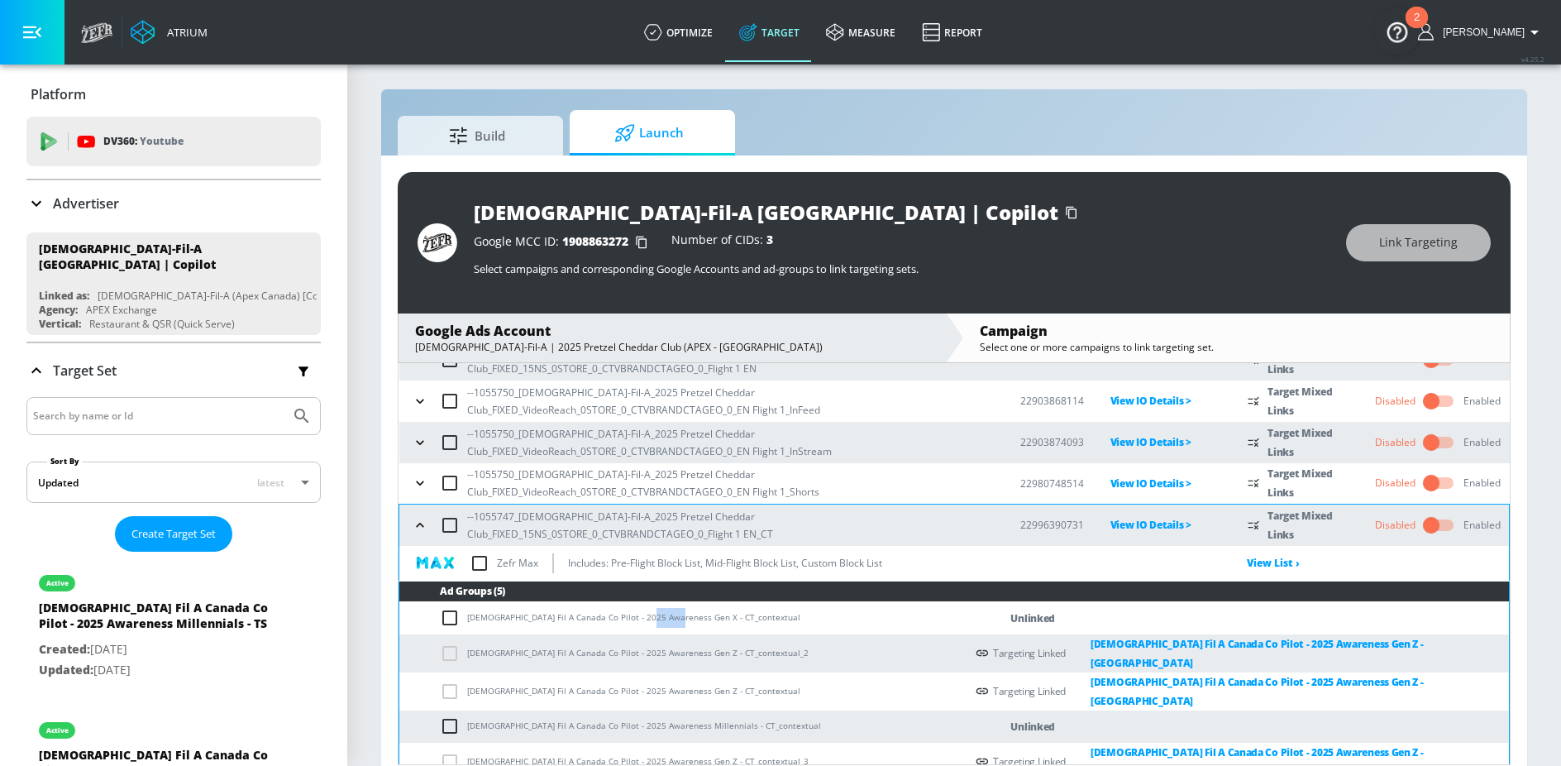
drag, startPoint x: 641, startPoint y: 620, endPoint x: 666, endPoint y: 621, distance: 24.8
click at [666, 621] on td "Chick Fil A Canada Co Pilot - 2025 Awareness Gen X - CT_contextual" at bounding box center [682, 618] width 566 height 32
copy td "Gen X"
click at [449, 620] on input "checkbox" at bounding box center [453, 618] width 27 height 20
checkbox input "true"
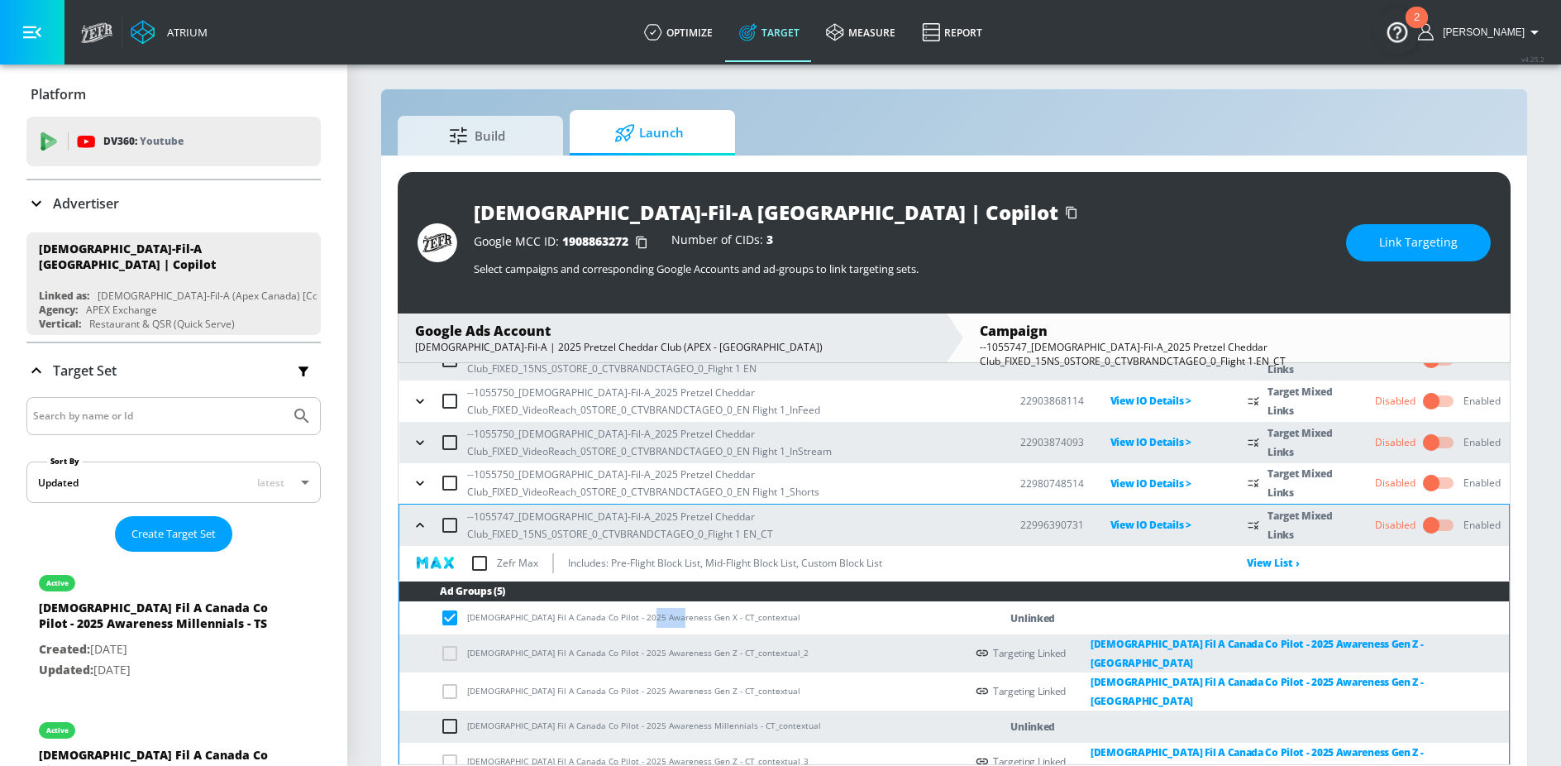
click at [1375, 249] on button "Link Targeting" at bounding box center [1418, 242] width 145 height 37
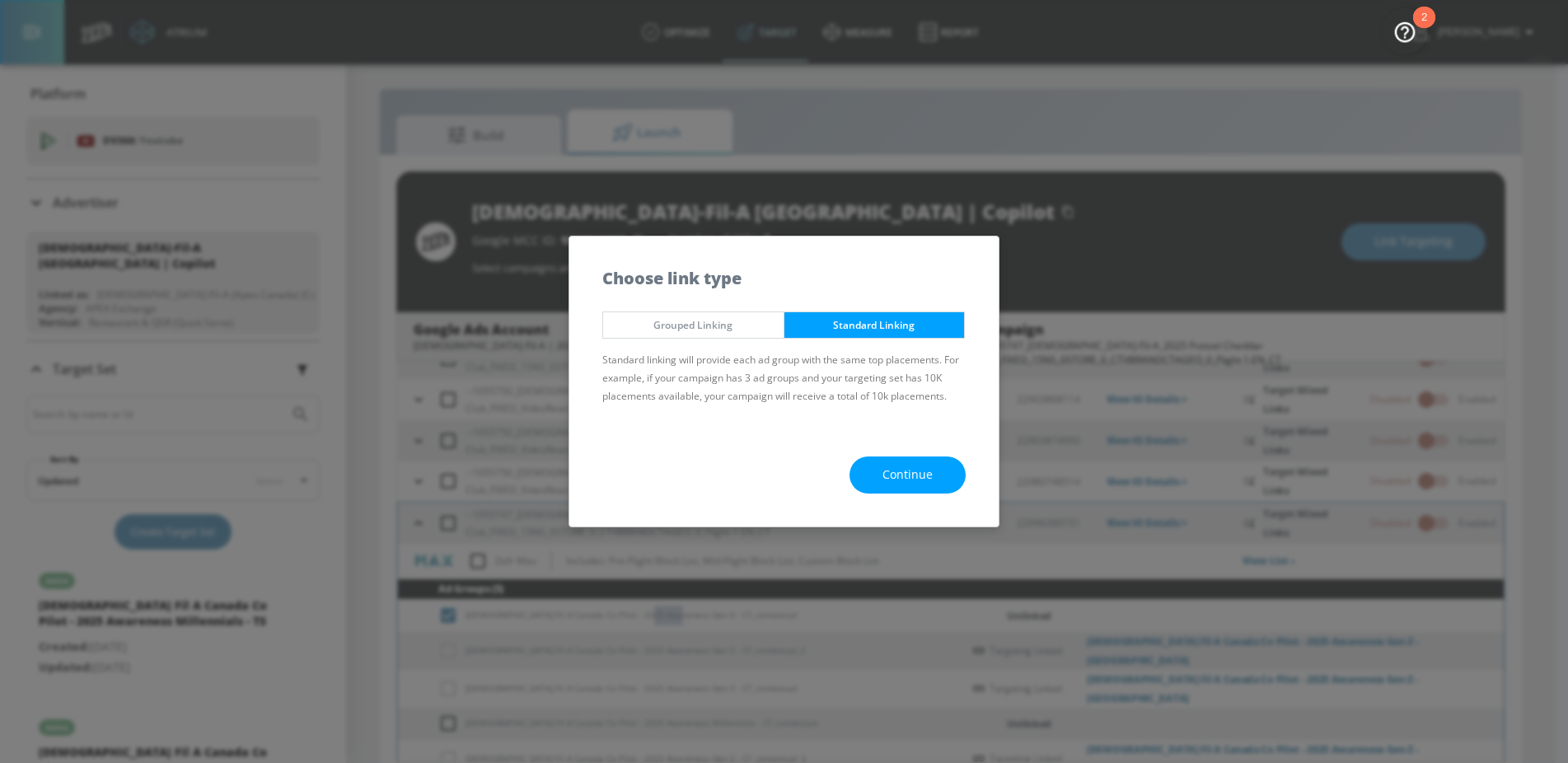
click at [738, 322] on span "Grouped Linking" at bounding box center [693, 325] width 155 height 17
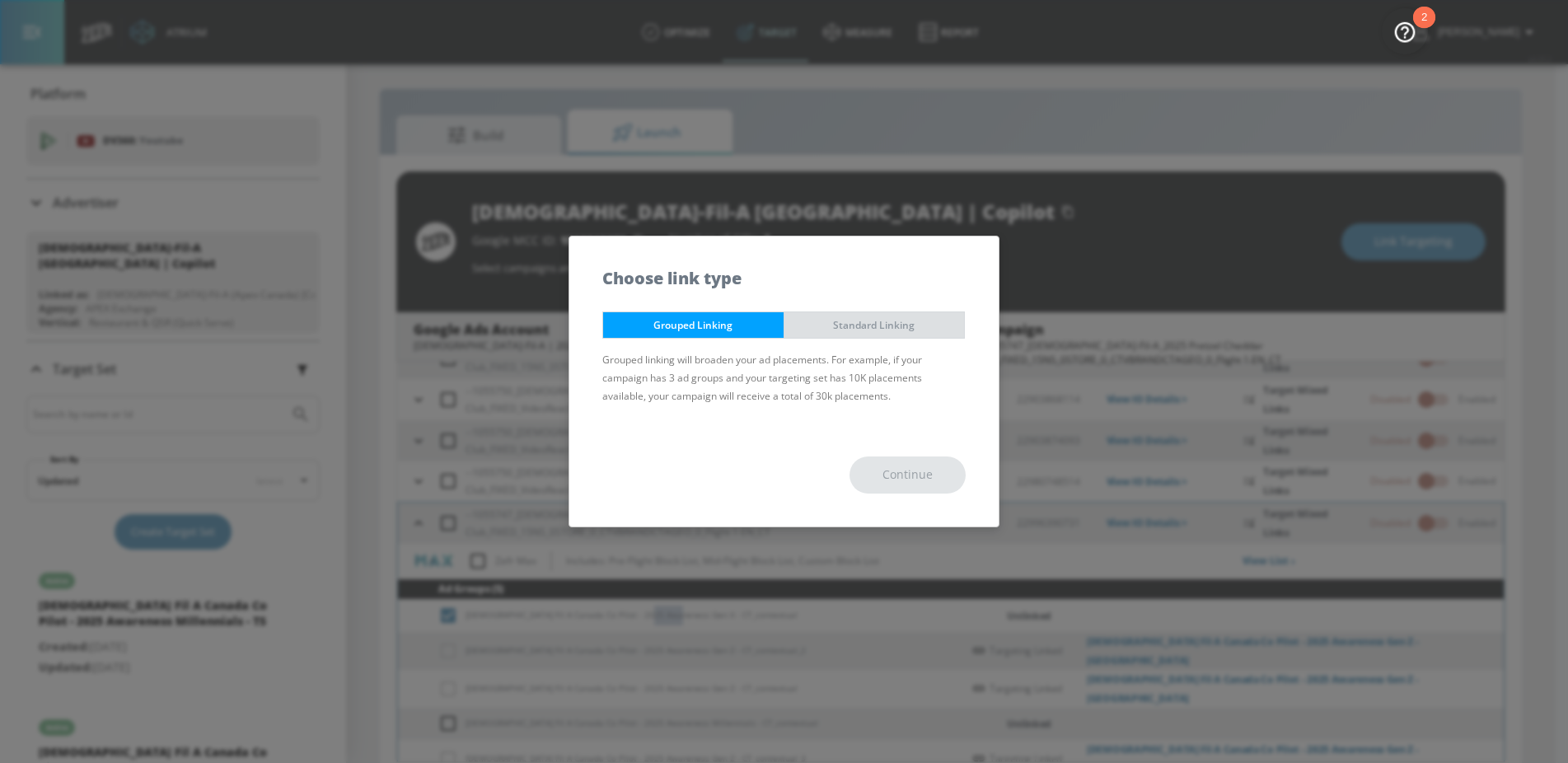
click at [825, 328] on span "Standard Linking" at bounding box center [875, 325] width 155 height 17
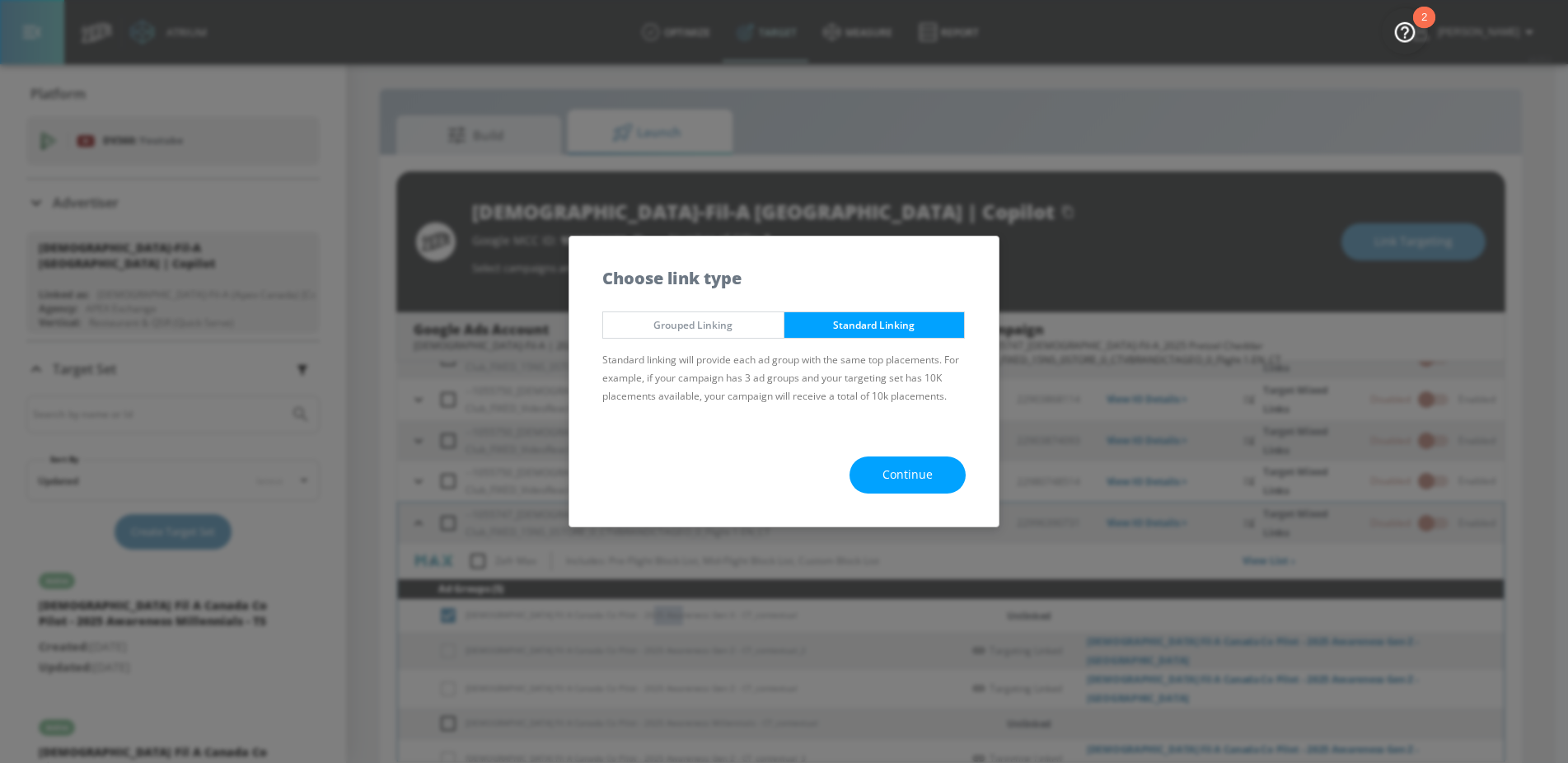
click at [869, 463] on button "Continue" at bounding box center [908, 474] width 117 height 37
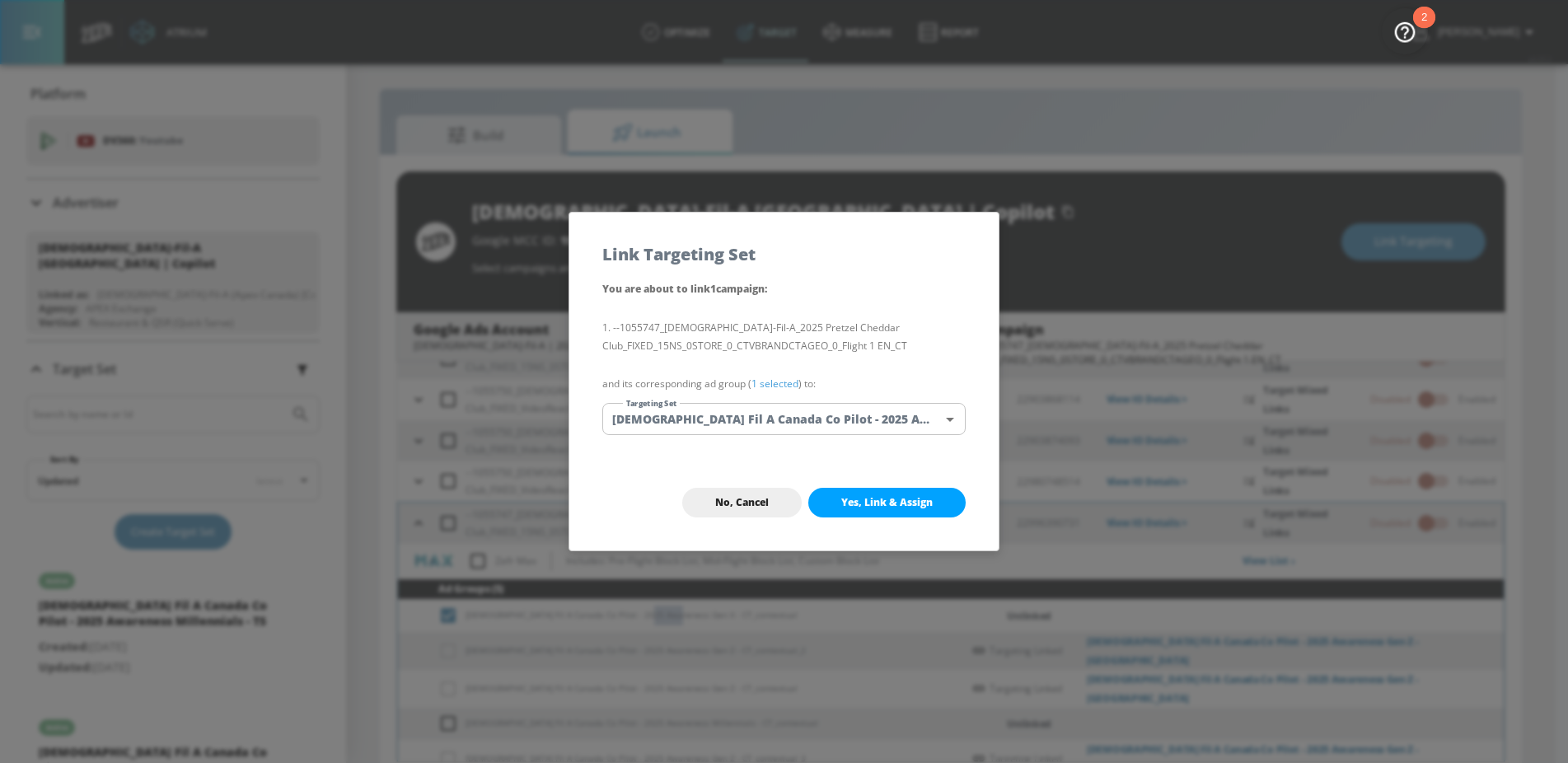
click at [761, 412] on body "Atrium optimize Target measure Report optimize Target measure Report v 4.25.2 N…" at bounding box center [784, 386] width 1568 height 787
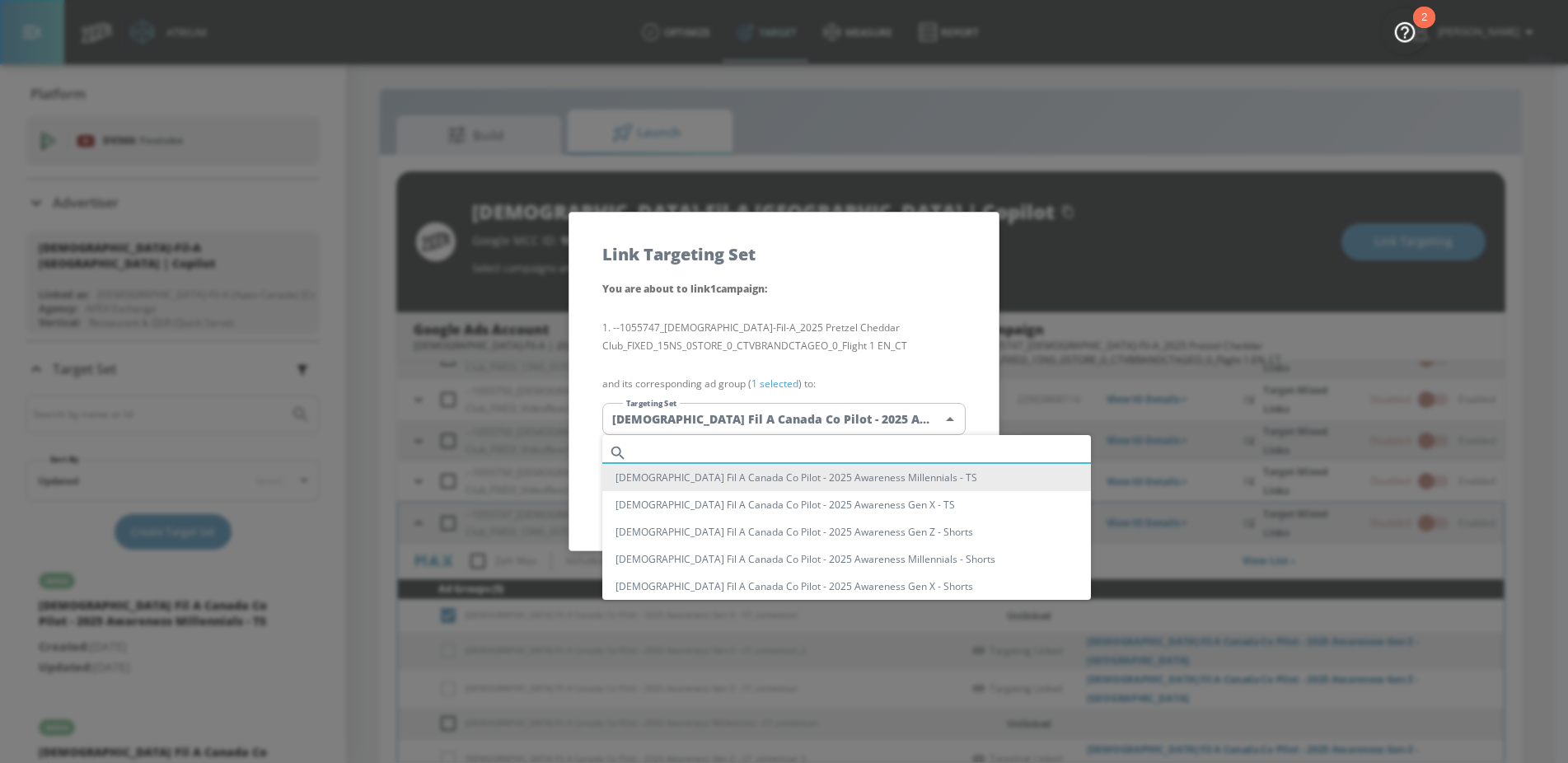
click at [732, 441] on input "text" at bounding box center [862, 452] width 457 height 22
paste input "Gen X"
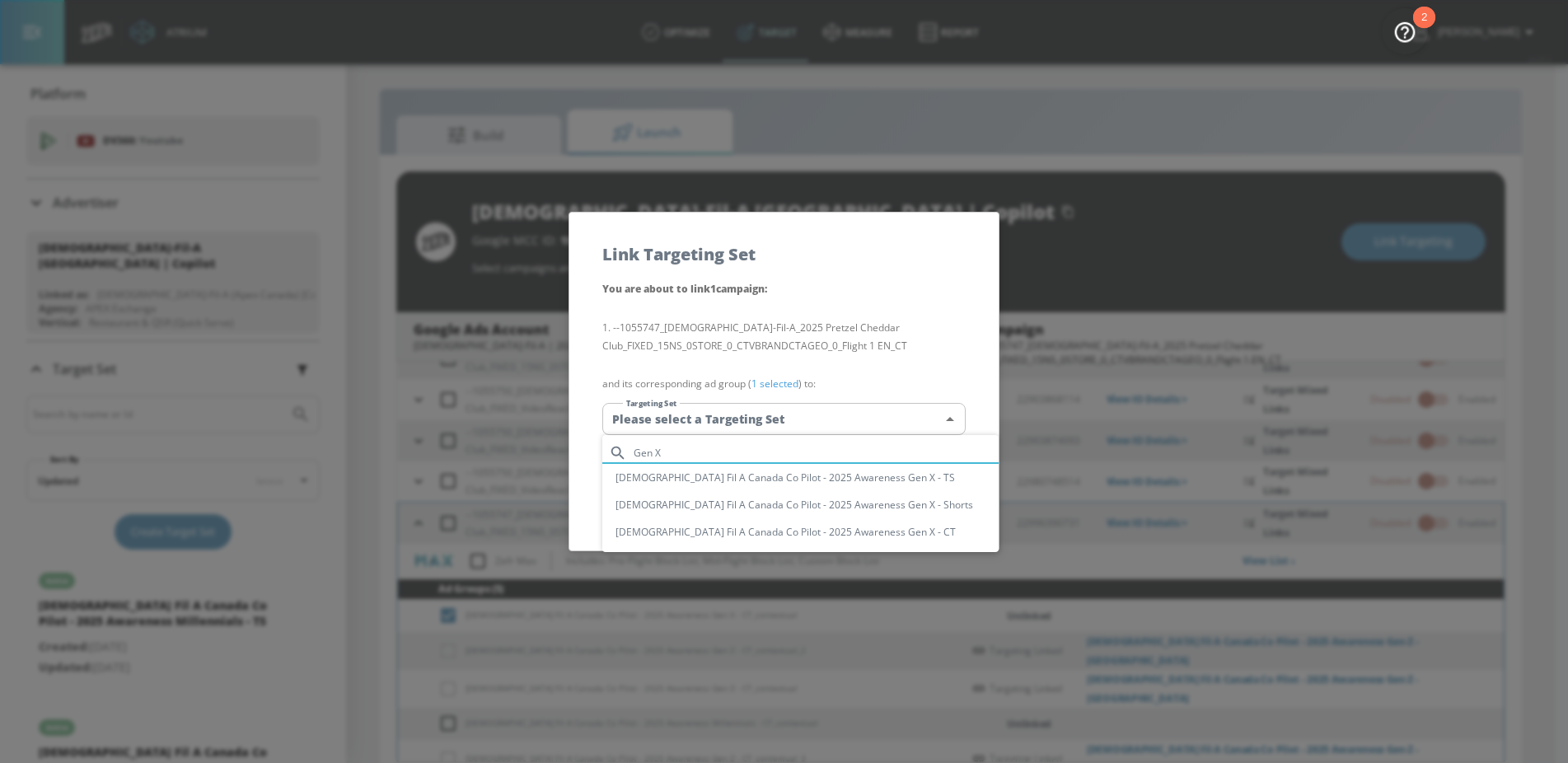
type input "Gen X"
click at [827, 535] on li "Chick Fil A Canada Co Pilot - 2025 Awareness Gen X - CT" at bounding box center [801, 531] width 396 height 27
type input "cf8c00ac-816f-4ff2-b5a0-d46ac9c8d27f"
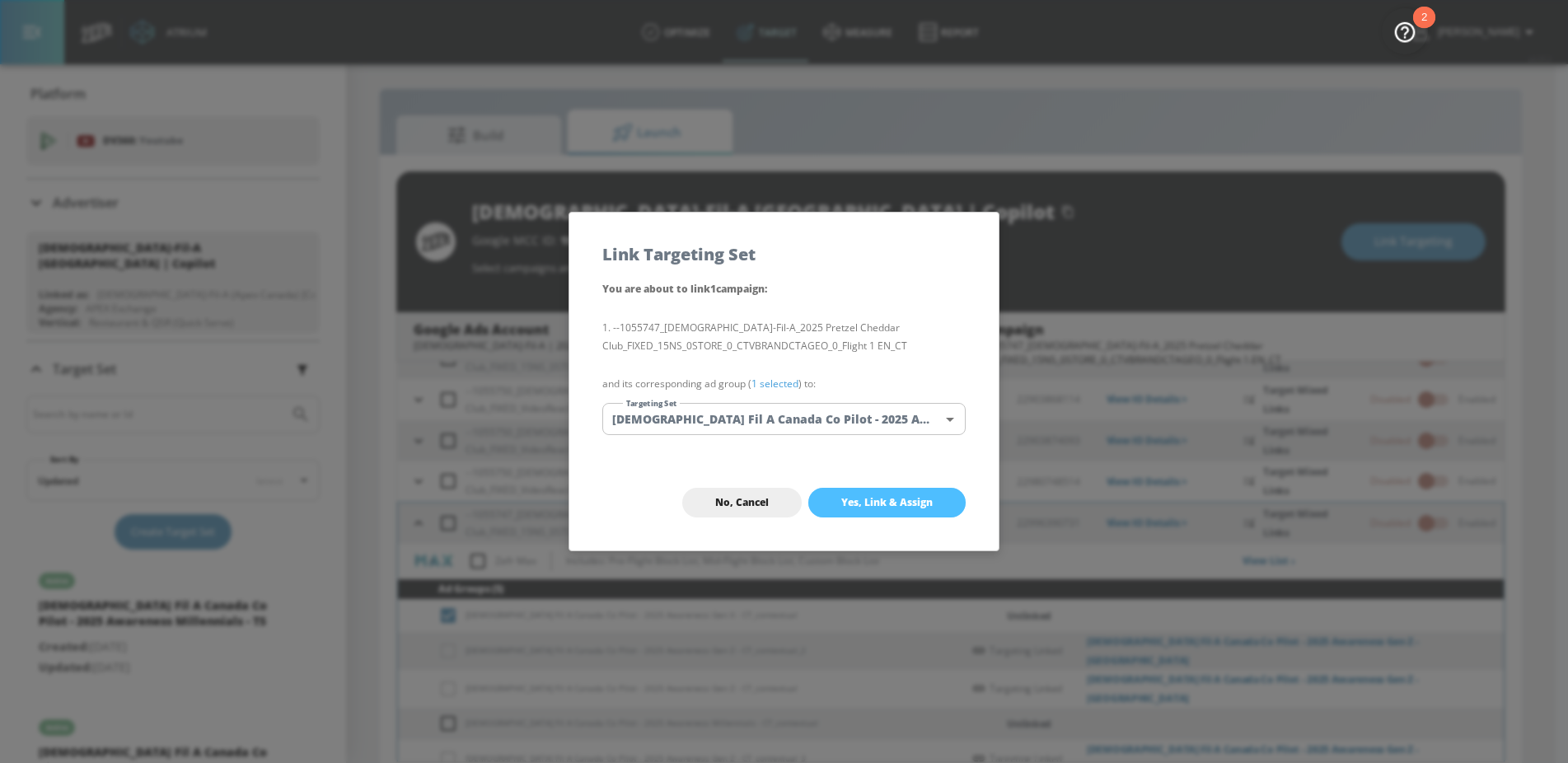
click at [889, 508] on span "Yes, Link & Assign" at bounding box center [887, 502] width 92 height 13
checkbox input "false"
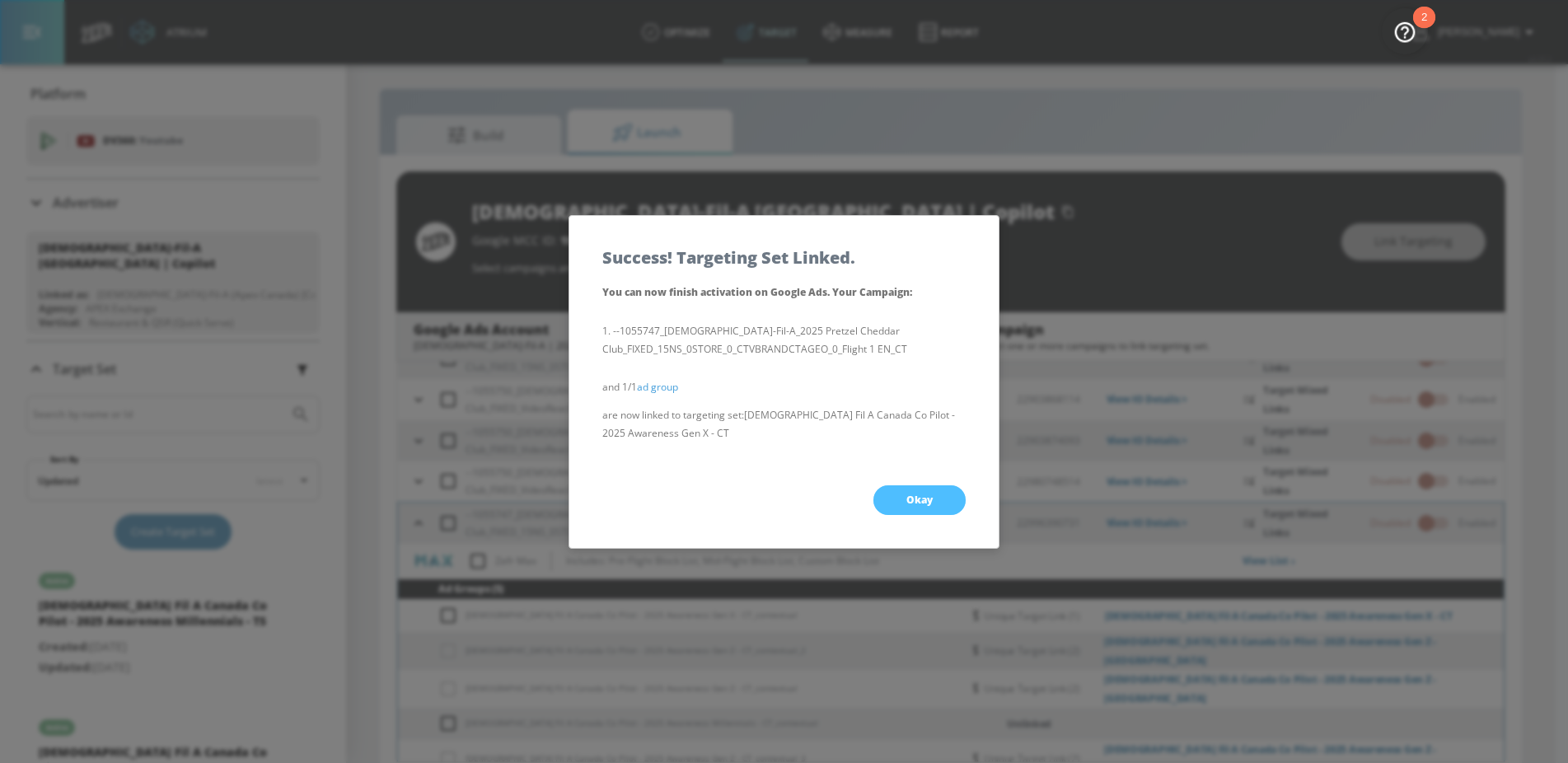
click at [905, 496] on button "Okay" at bounding box center [919, 500] width 93 height 30
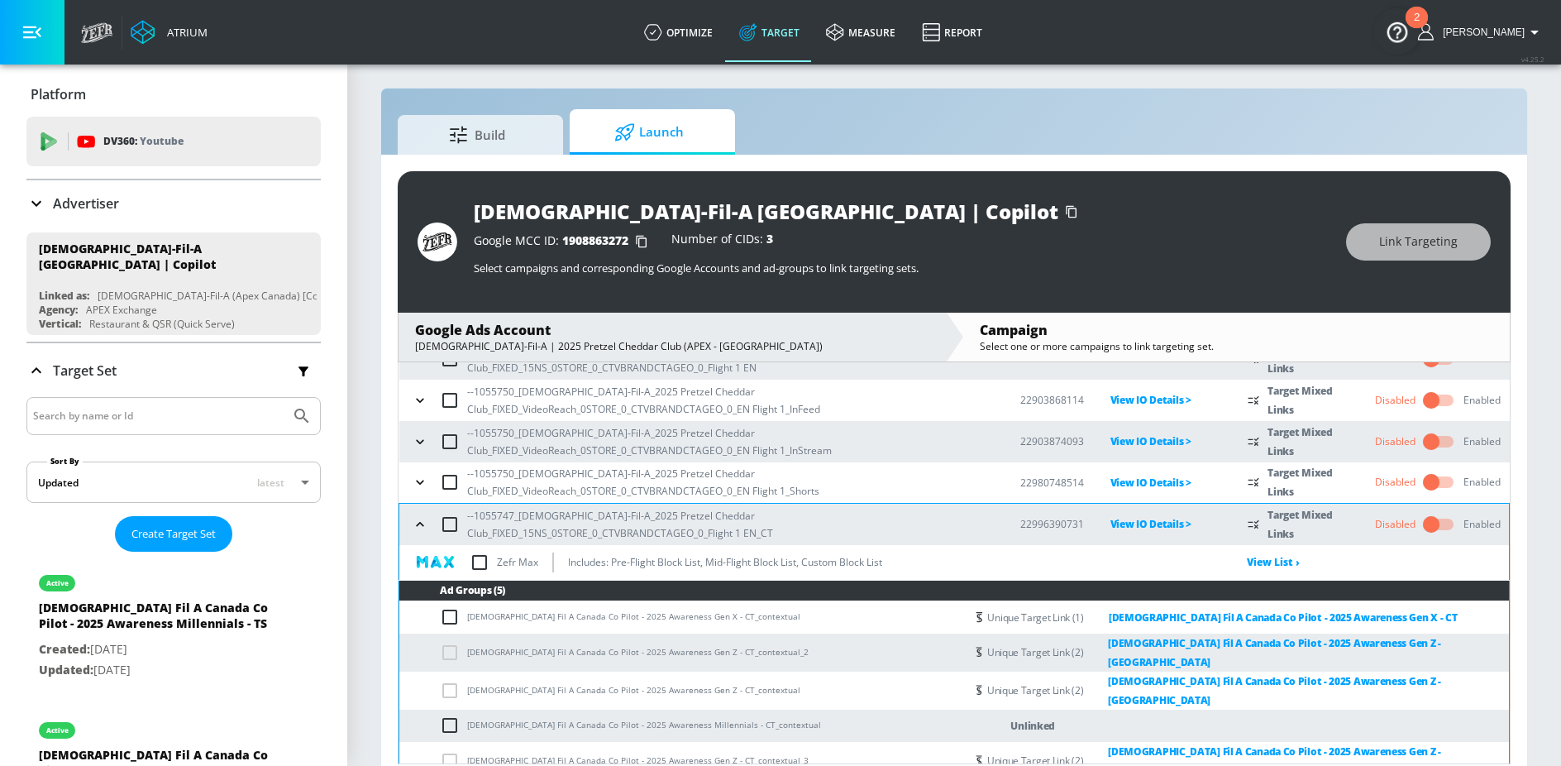
scroll to position [24, 0]
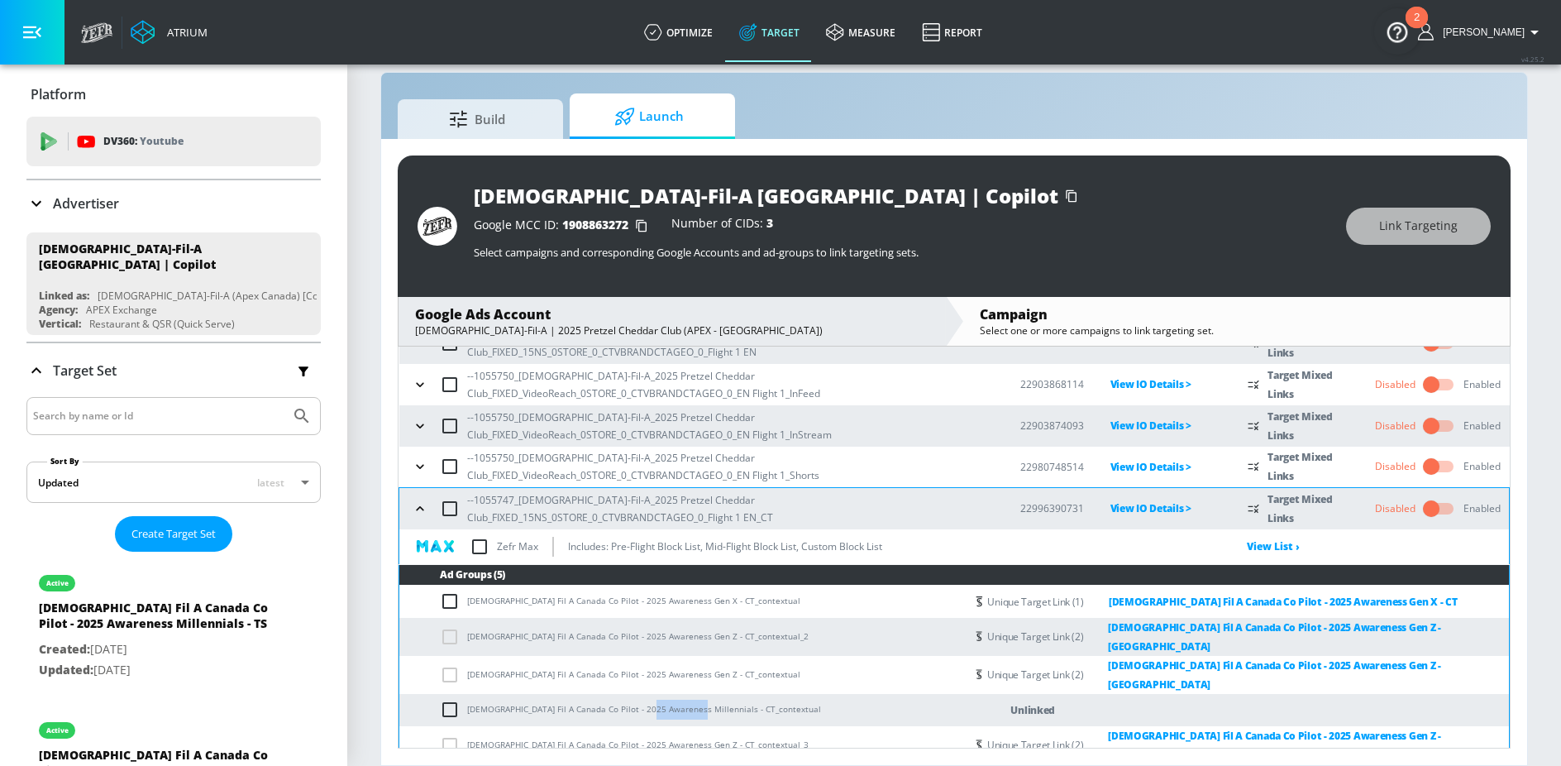
drag, startPoint x: 641, startPoint y: 699, endPoint x: 681, endPoint y: 700, distance: 40.5
click at [681, 700] on td "Chick Fil A Canada Co Pilot - 2025 Awareness Millennials - CT_contextual" at bounding box center [682, 710] width 566 height 32
copy td "Millennials"
click at [449, 700] on input "checkbox" at bounding box center [453, 710] width 27 height 20
checkbox input "true"
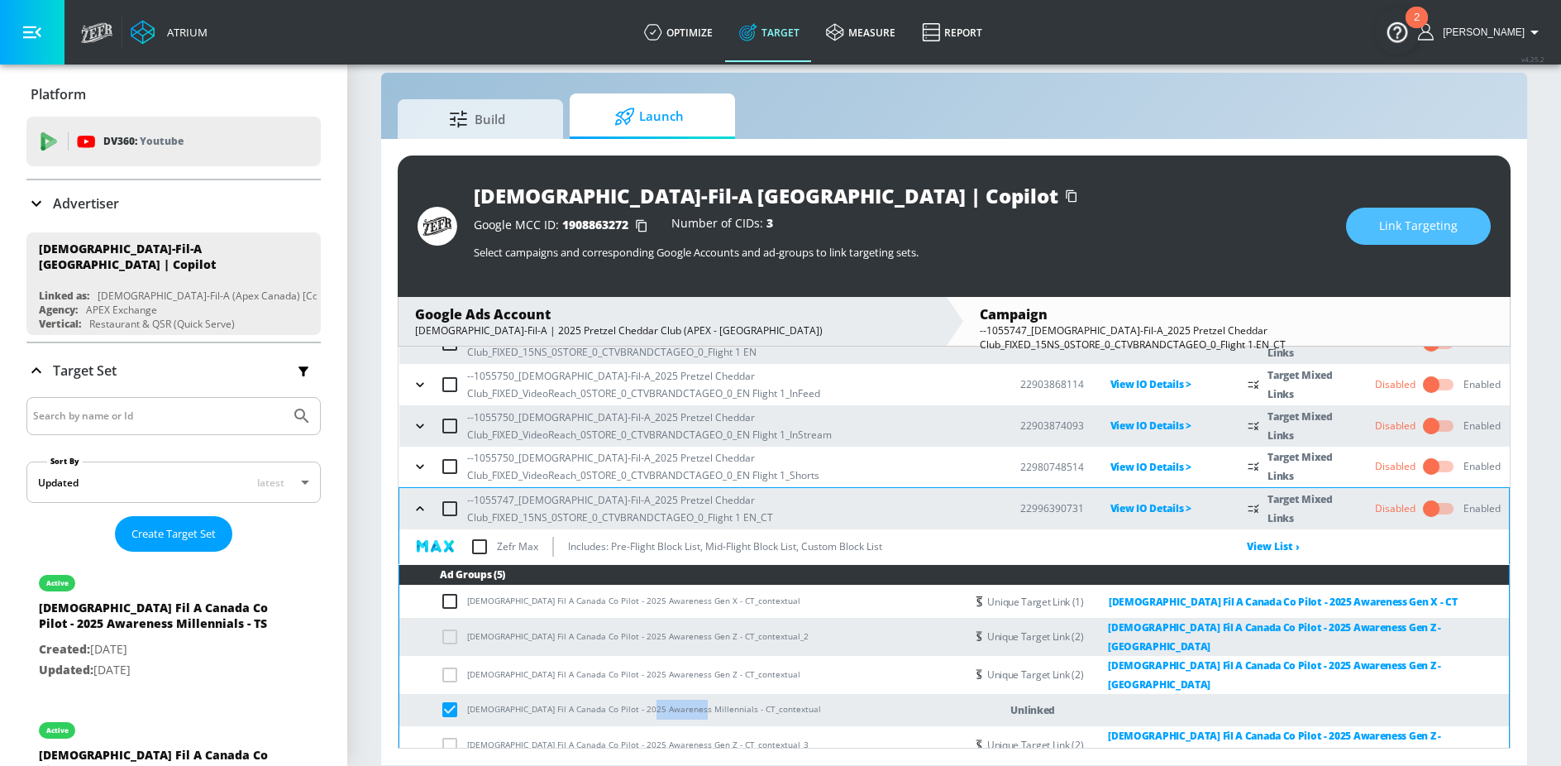
click at [1396, 242] on button "Link Targeting" at bounding box center [1418, 226] width 145 height 37
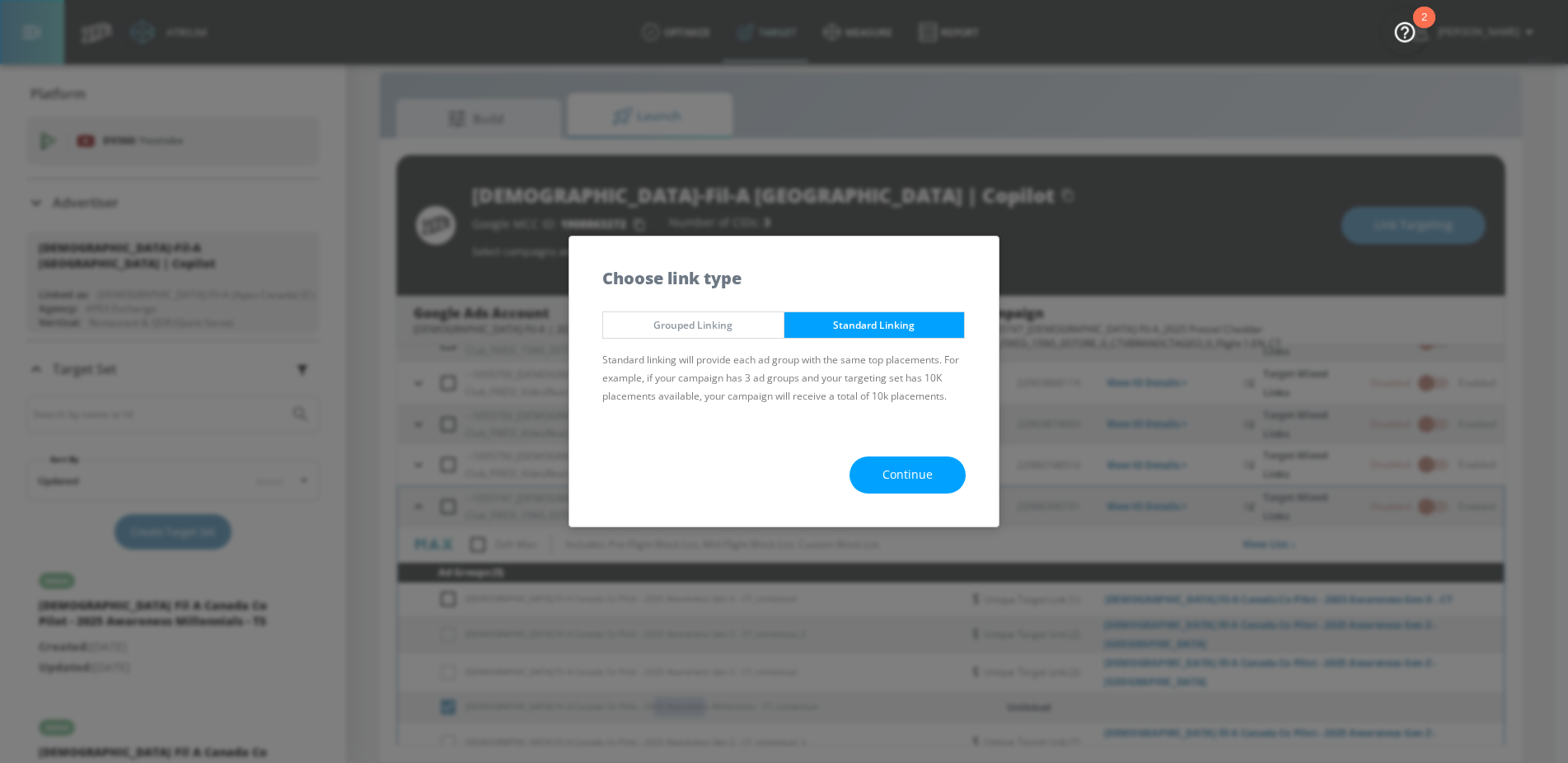
click at [912, 477] on span "Continue" at bounding box center [908, 474] width 50 height 21
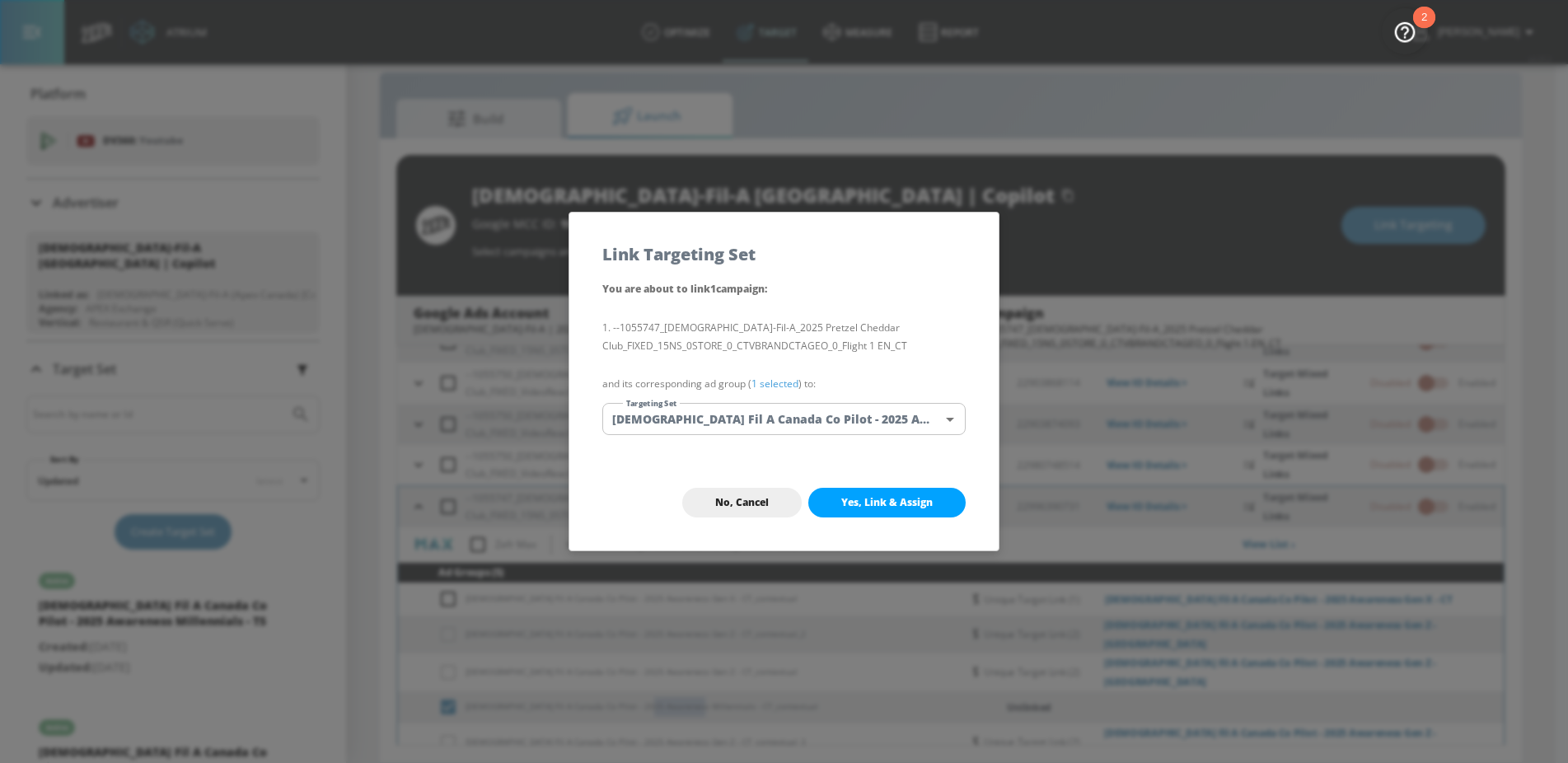
click at [779, 421] on body "Atrium optimize Target measure Report optimize Target measure Report v 4.25.2 N…" at bounding box center [784, 370] width 1568 height 787
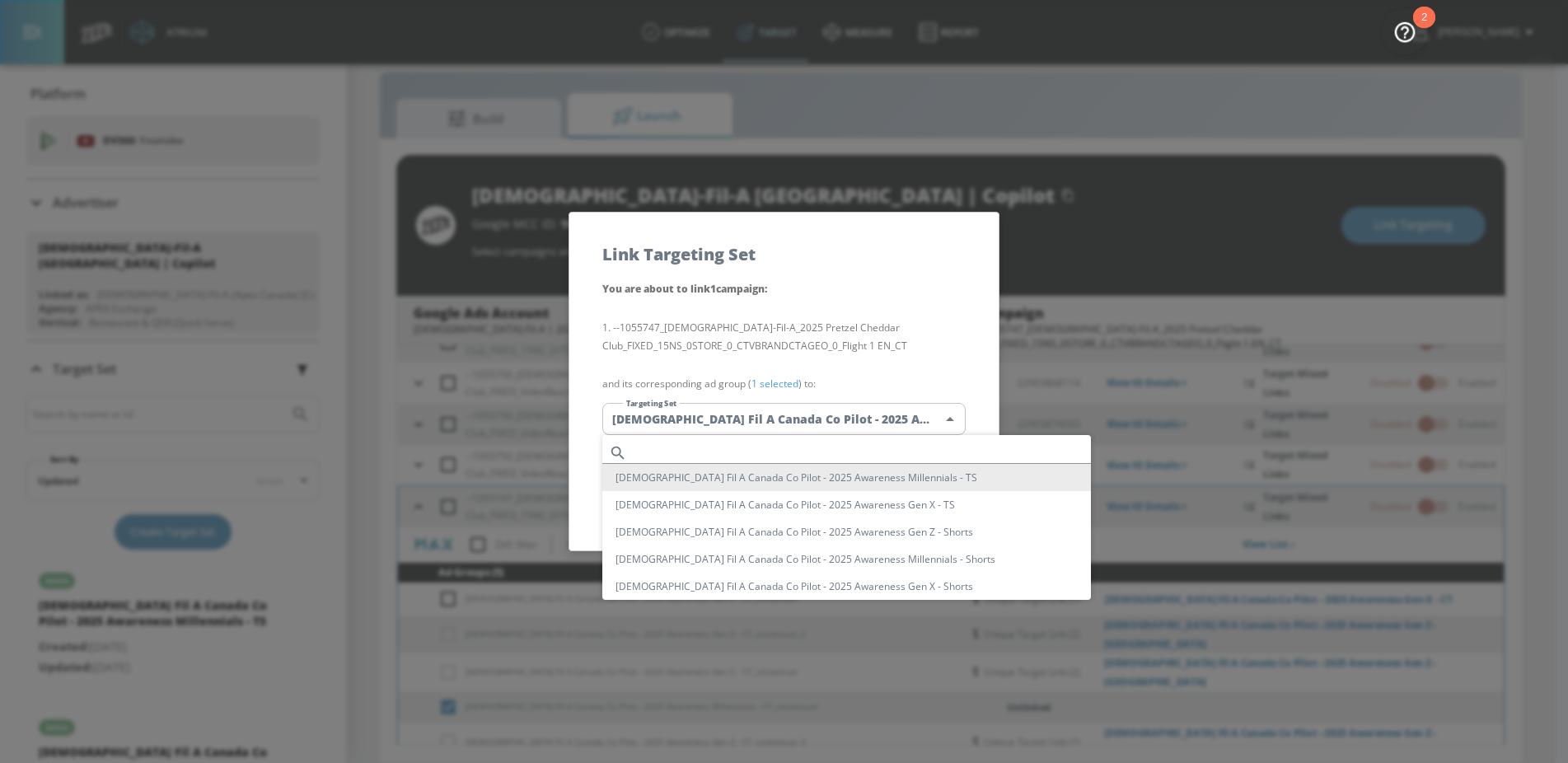
click at [723, 443] on input "text" at bounding box center [862, 452] width 457 height 22
paste input "Millennials"
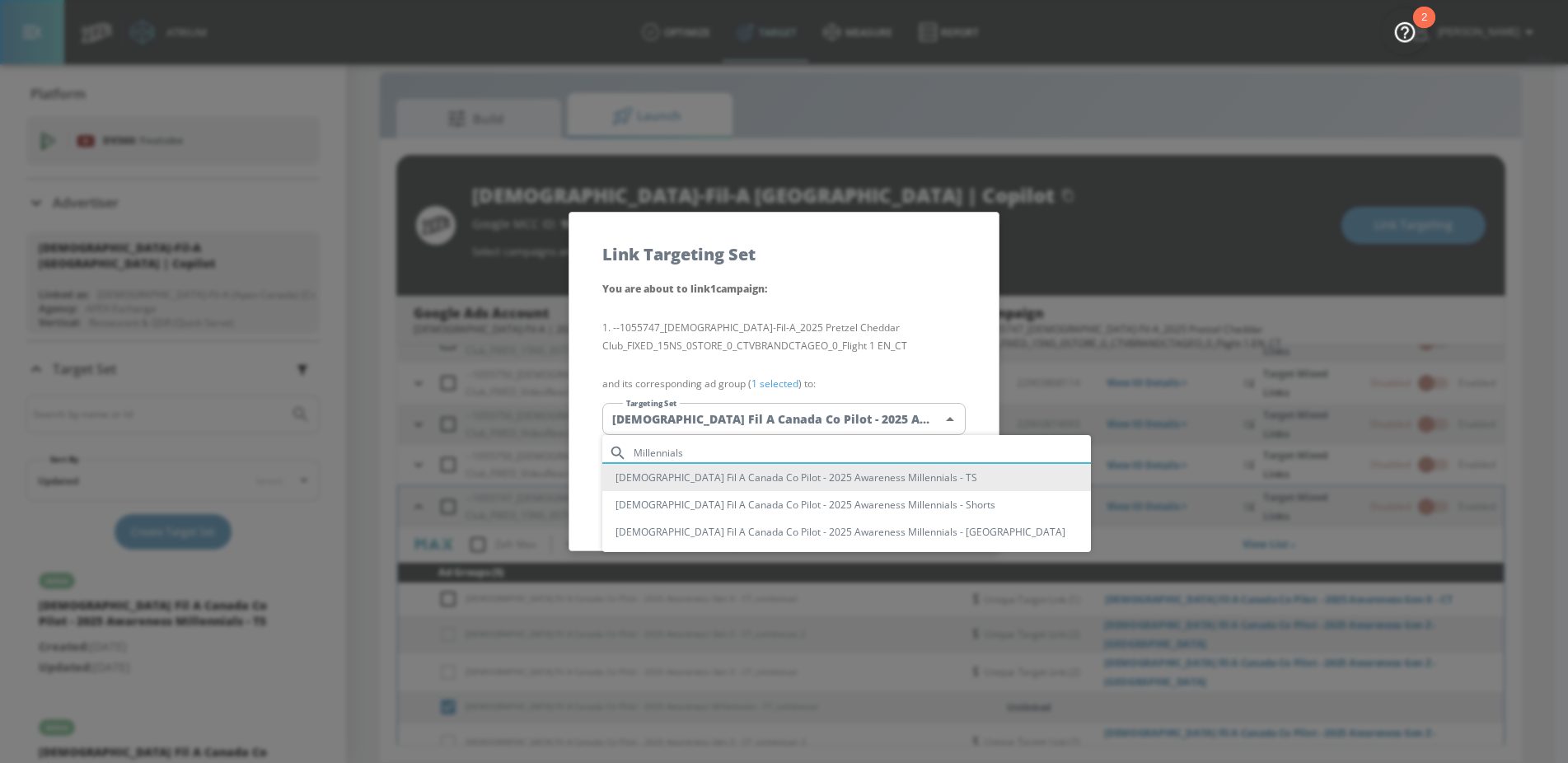
type input "Millennials"
click at [869, 536] on li "Chick Fil A Canada Co Pilot - 2025 Awareness Millennials - CT" at bounding box center [847, 531] width 488 height 27
type input "aa911ad4-cbc9-452e-a041-c536eae1bb33"
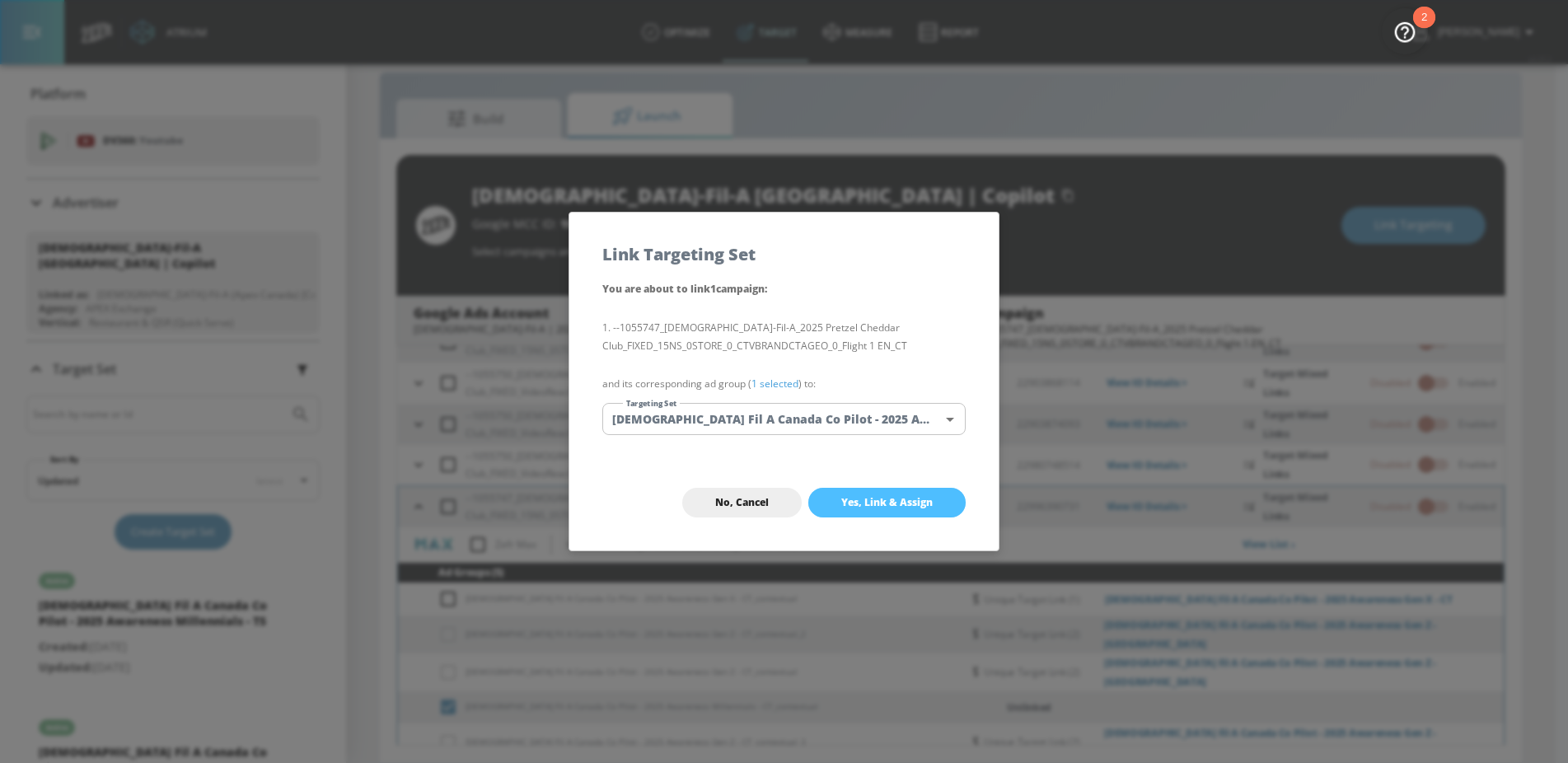
click at [884, 505] on span "Yes, Link & Assign" at bounding box center [887, 502] width 92 height 13
checkbox input "false"
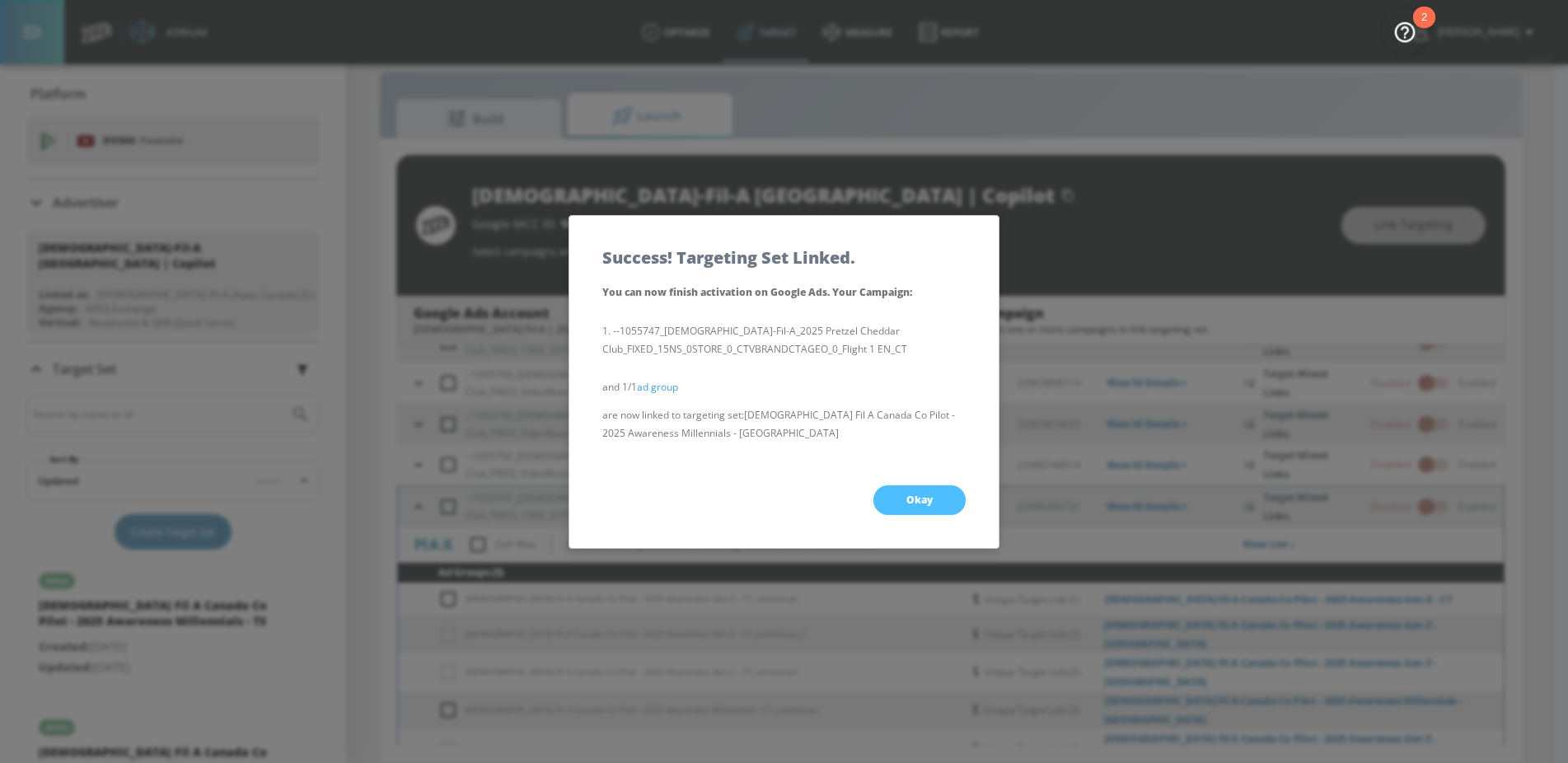
click at [898, 498] on button "Okay" at bounding box center [919, 500] width 93 height 30
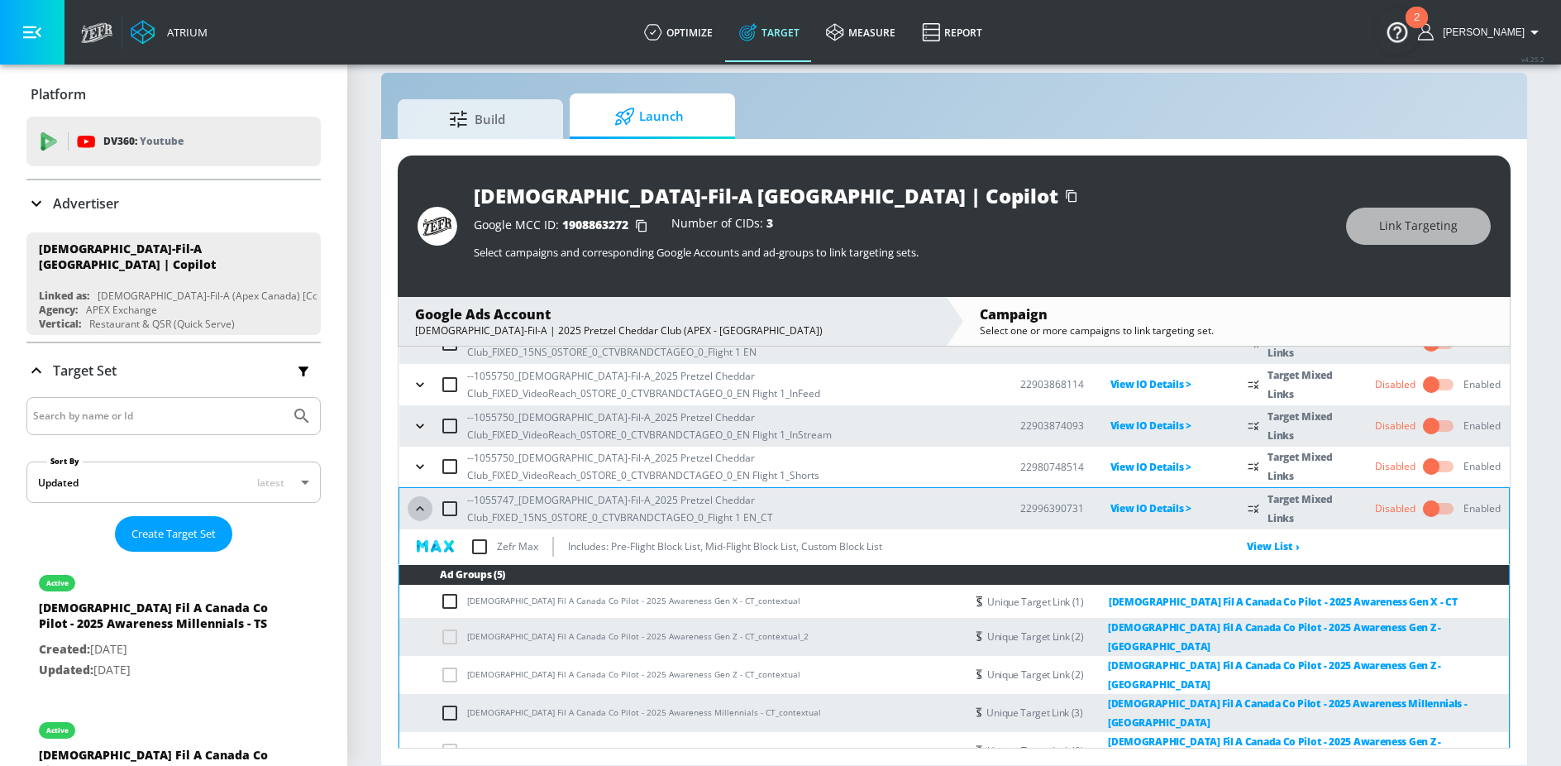
click at [415, 510] on icon "button" at bounding box center [420, 508] width 17 height 17
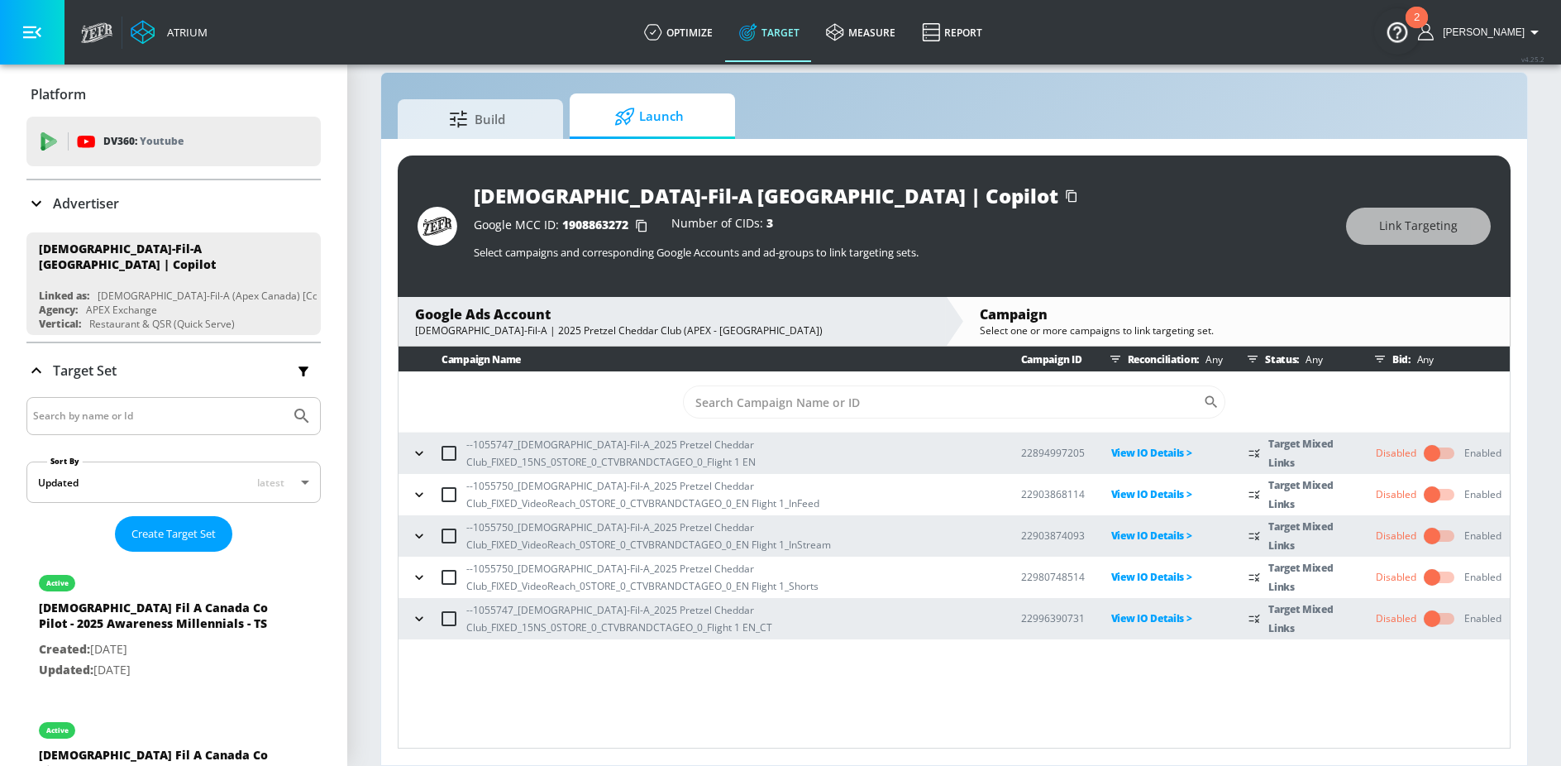
scroll to position [0, 0]
